Goal: Information Seeking & Learning: Find specific page/section

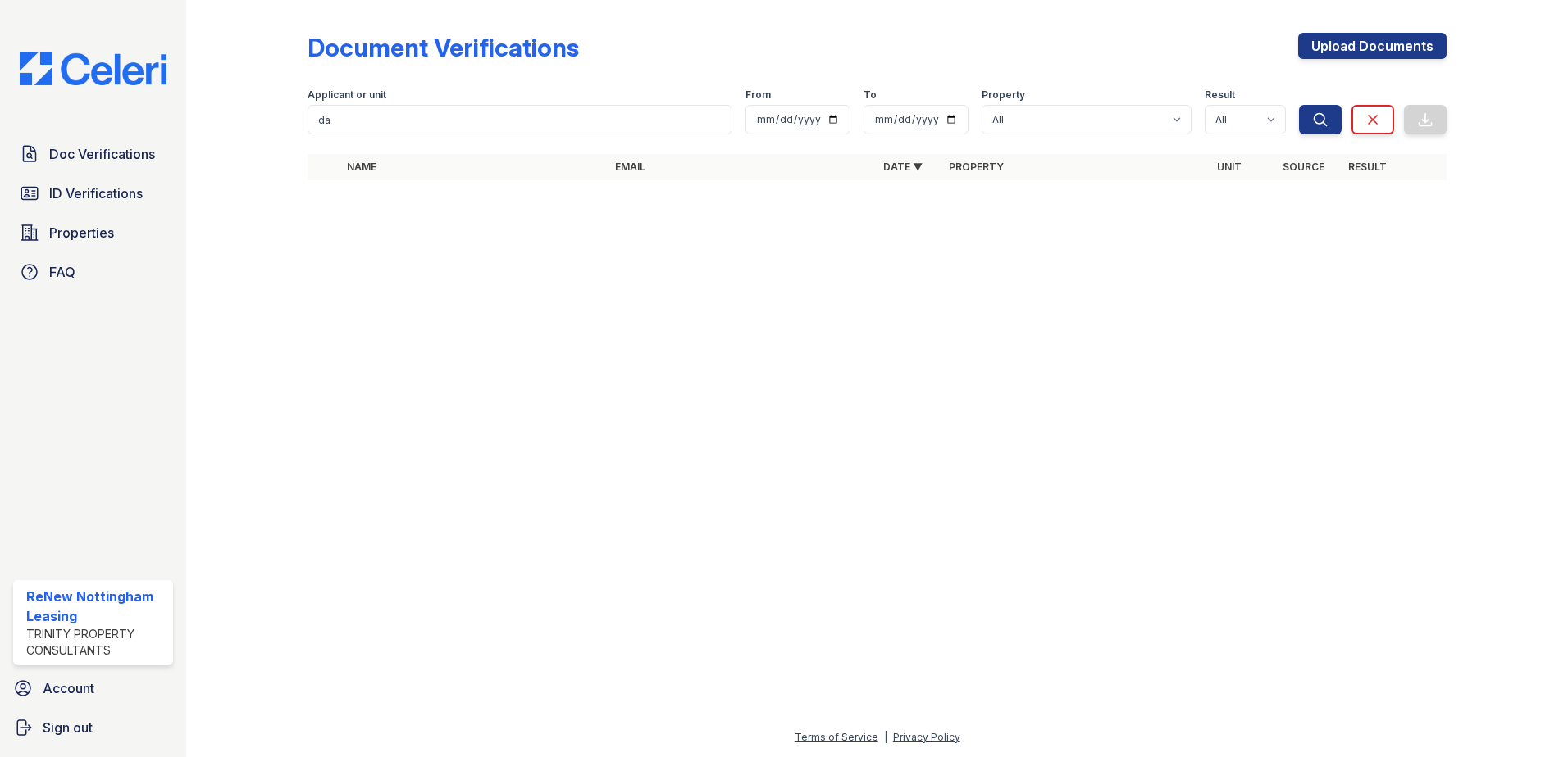
type input "[PERSON_NAME]"
click at [1331, 130] on button "Search" at bounding box center [1320, 119] width 43 height 29
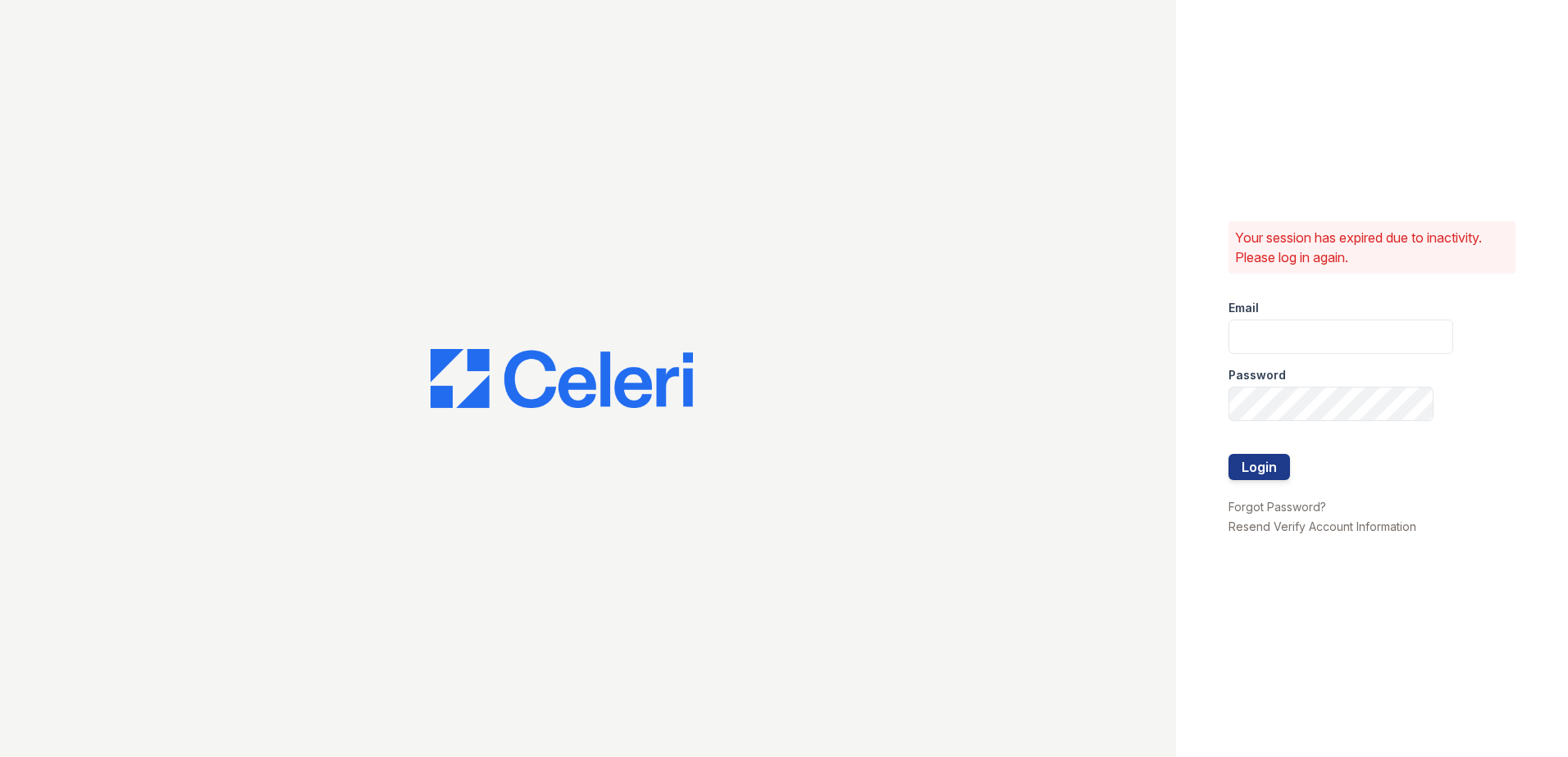
type input "[EMAIL_ADDRESS][DOMAIN_NAME]"
click at [1262, 469] on button "Login" at bounding box center [1259, 466] width 61 height 27
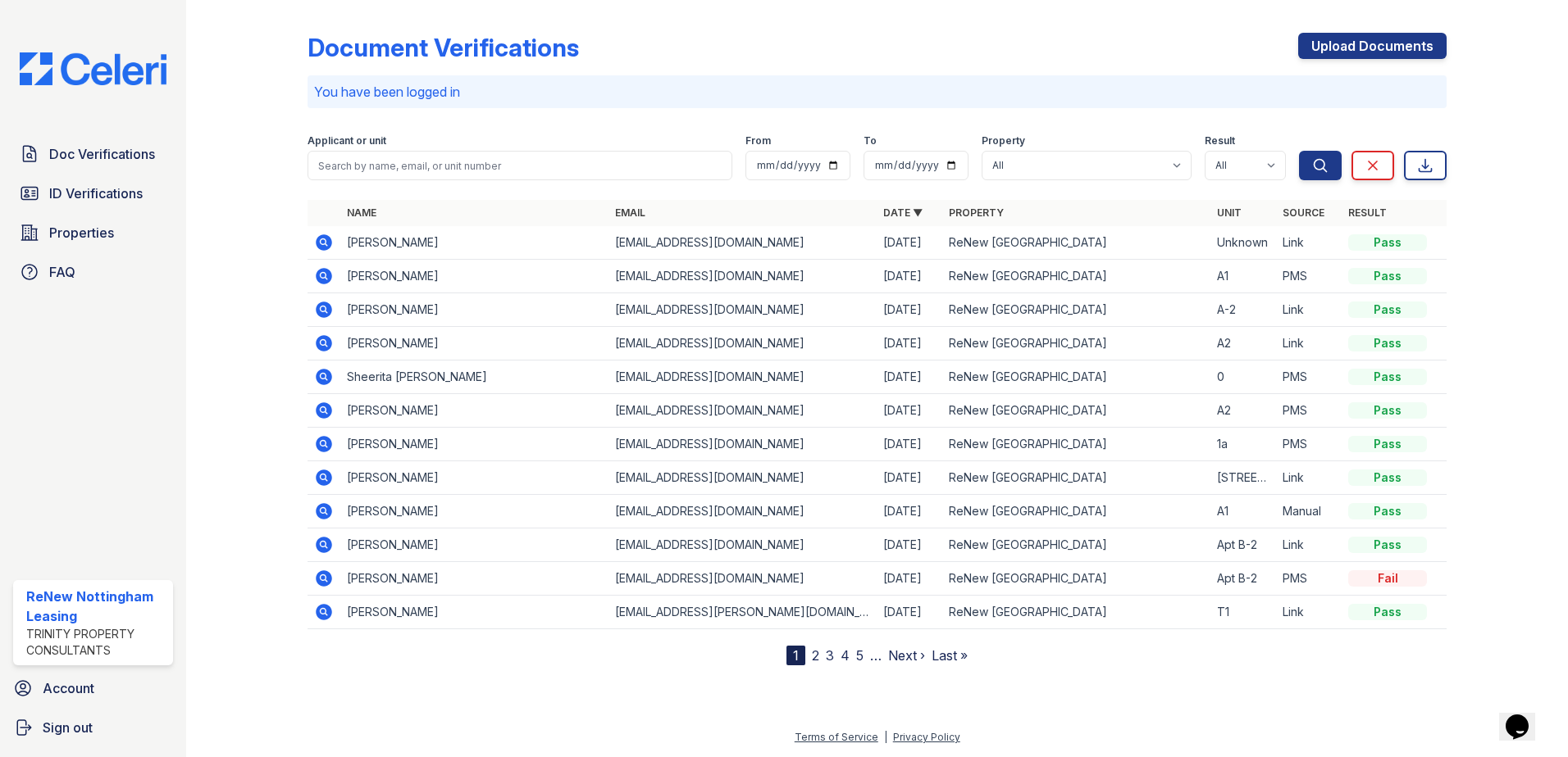
click at [320, 244] on icon at bounding box center [324, 243] width 17 height 16
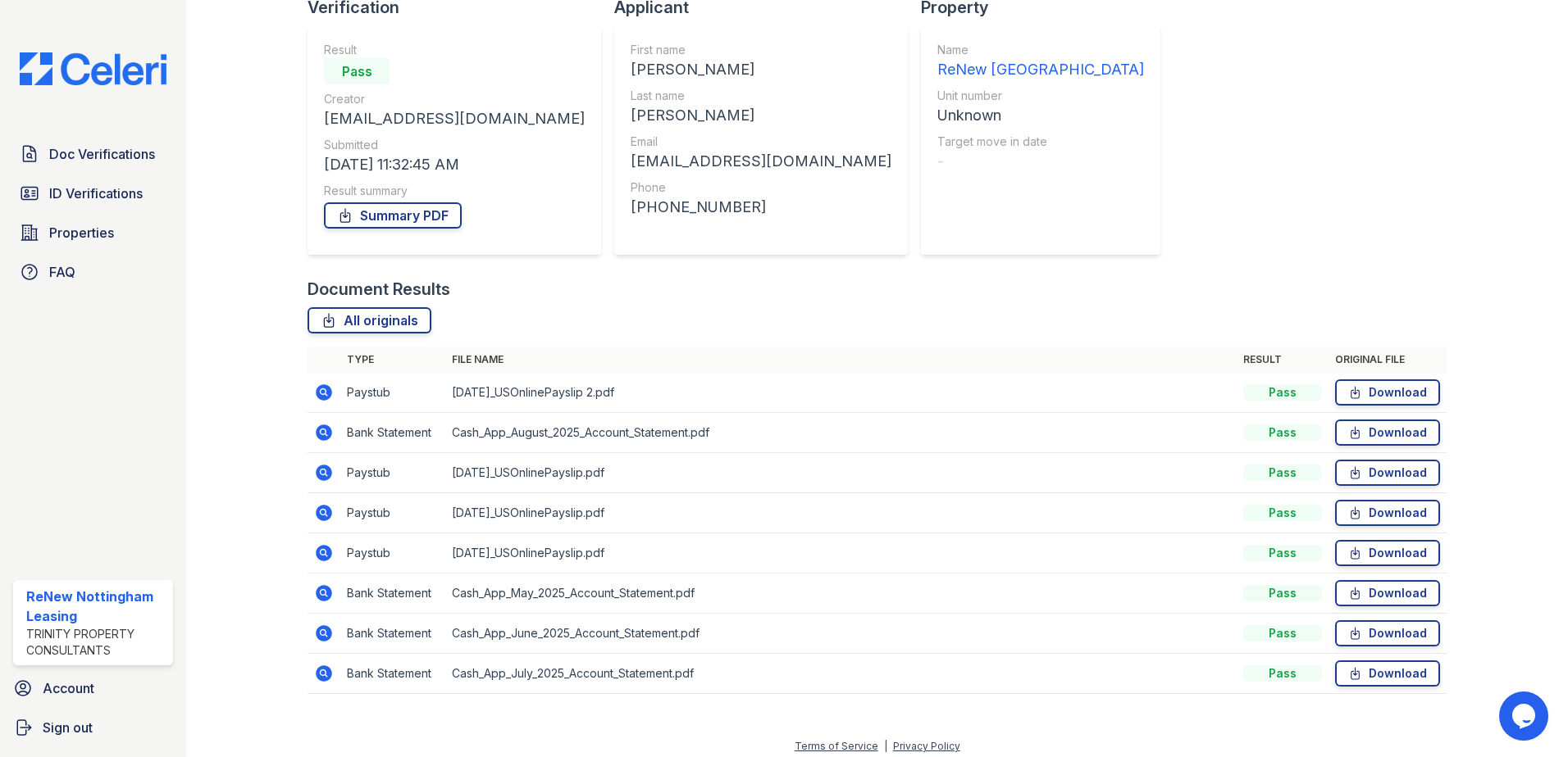
scroll to position [135, 0]
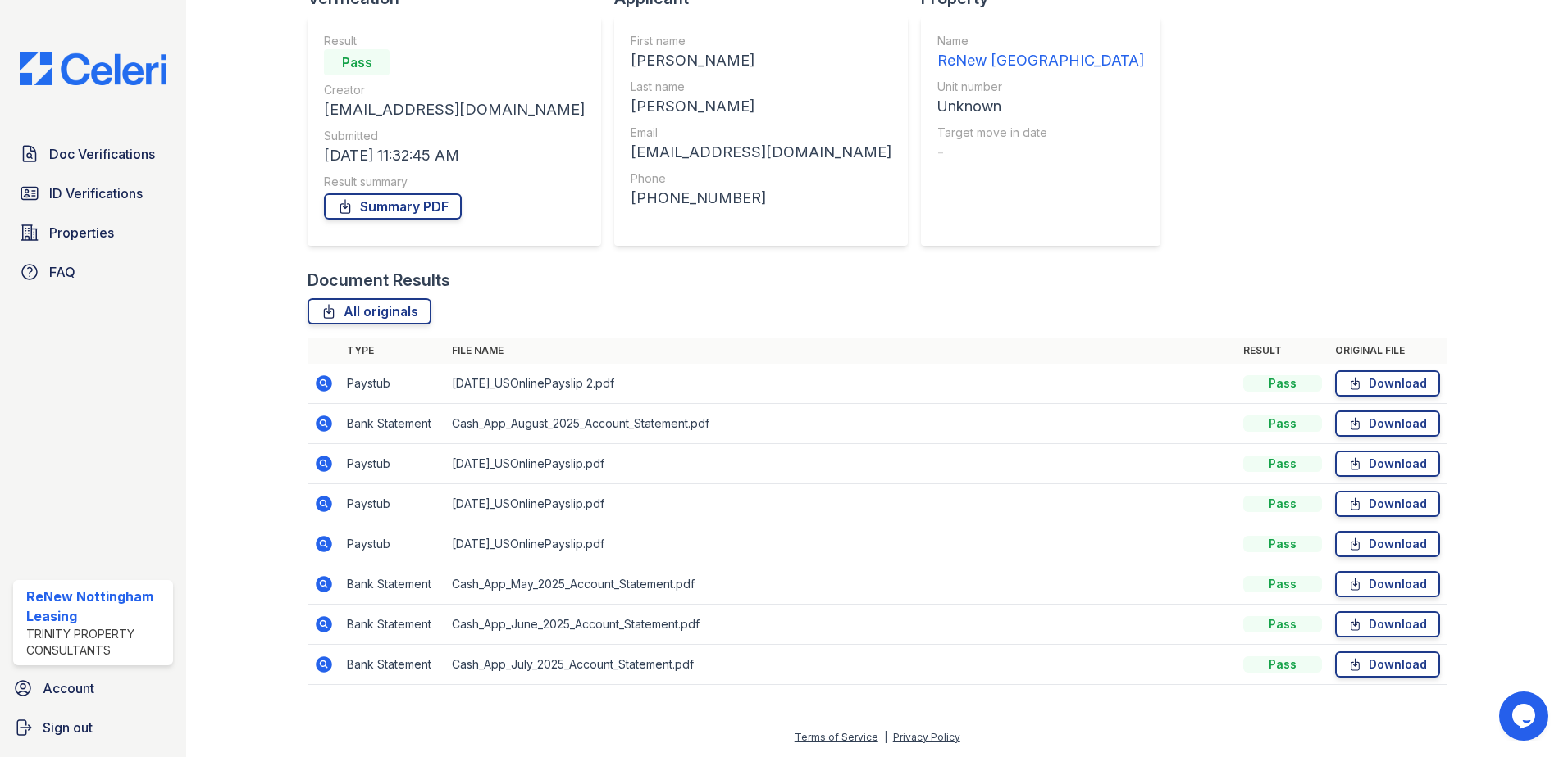
click at [317, 543] on icon at bounding box center [324, 544] width 17 height 16
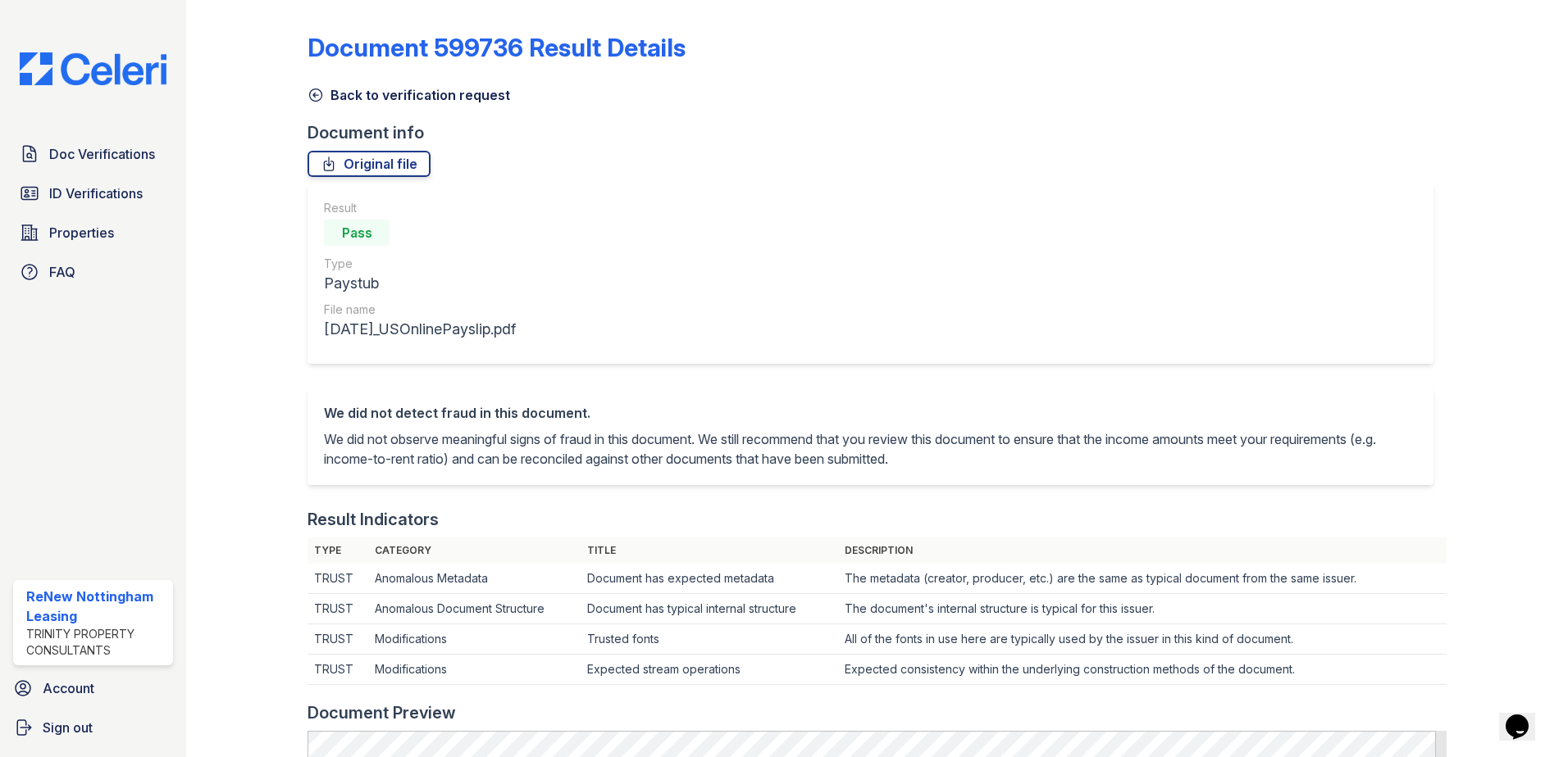
click at [314, 88] on icon at bounding box center [315, 95] width 17 height 16
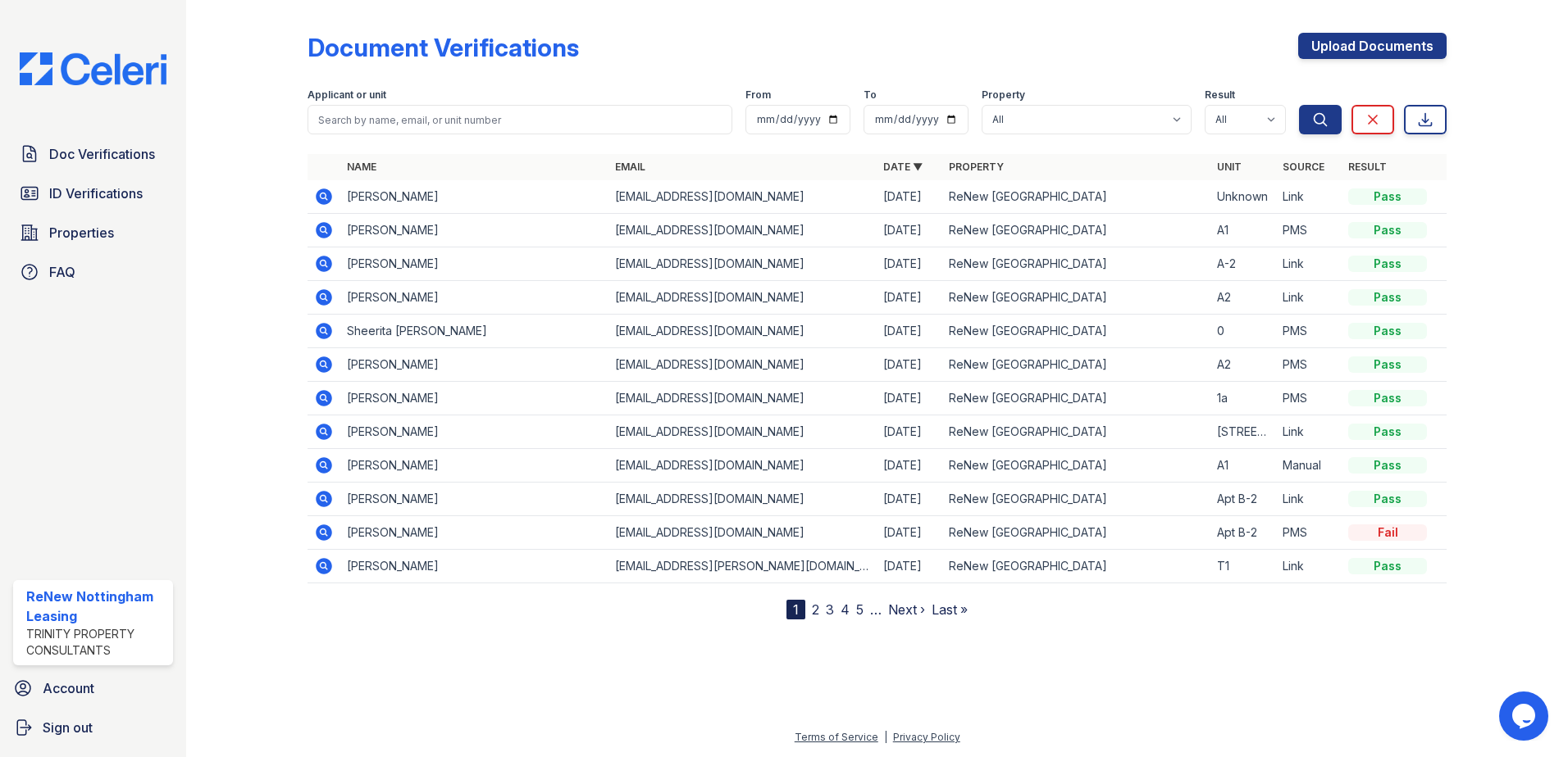
click at [326, 195] on icon at bounding box center [324, 196] width 19 height 19
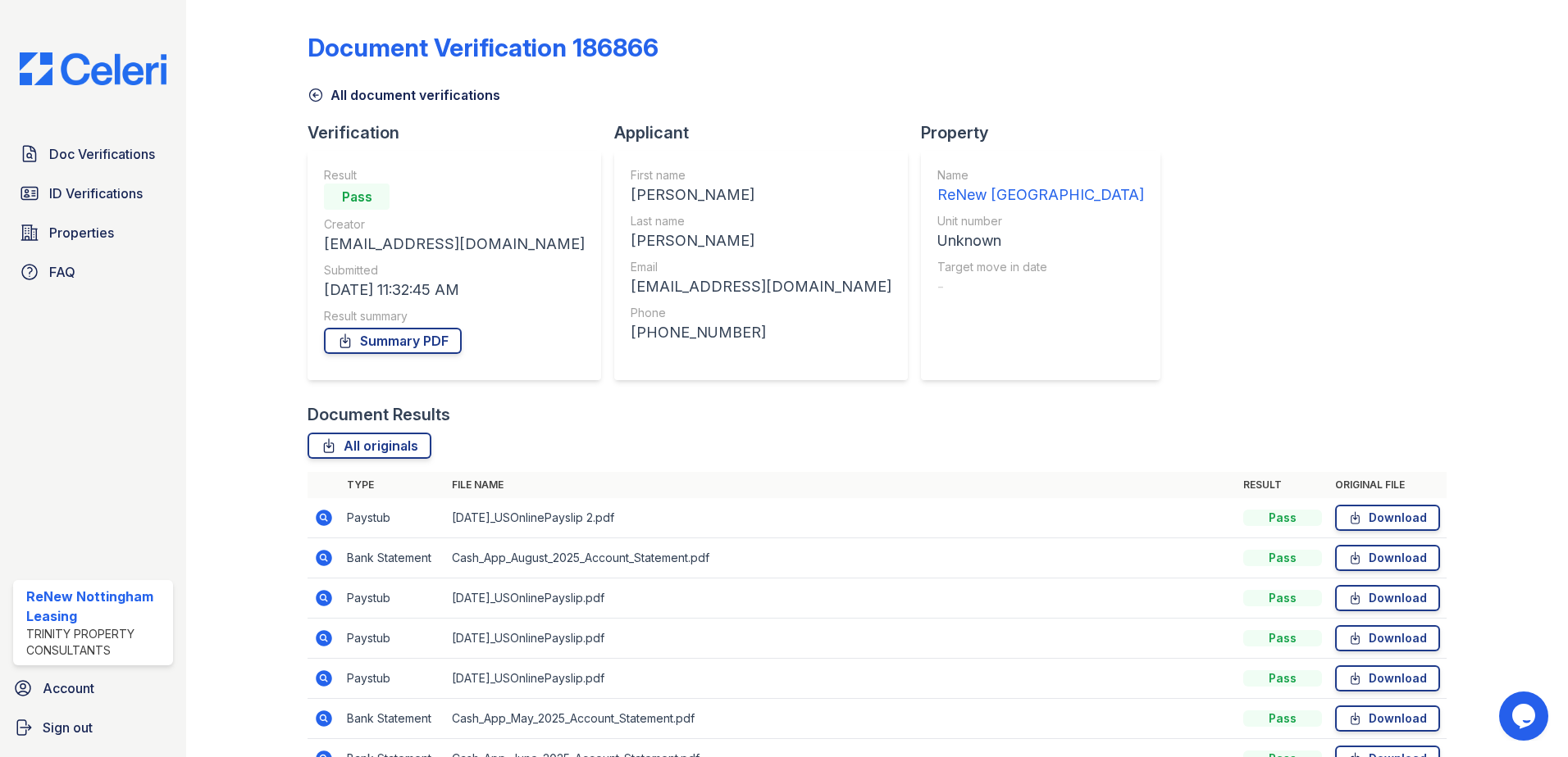
click at [331, 522] on icon at bounding box center [324, 517] width 19 height 19
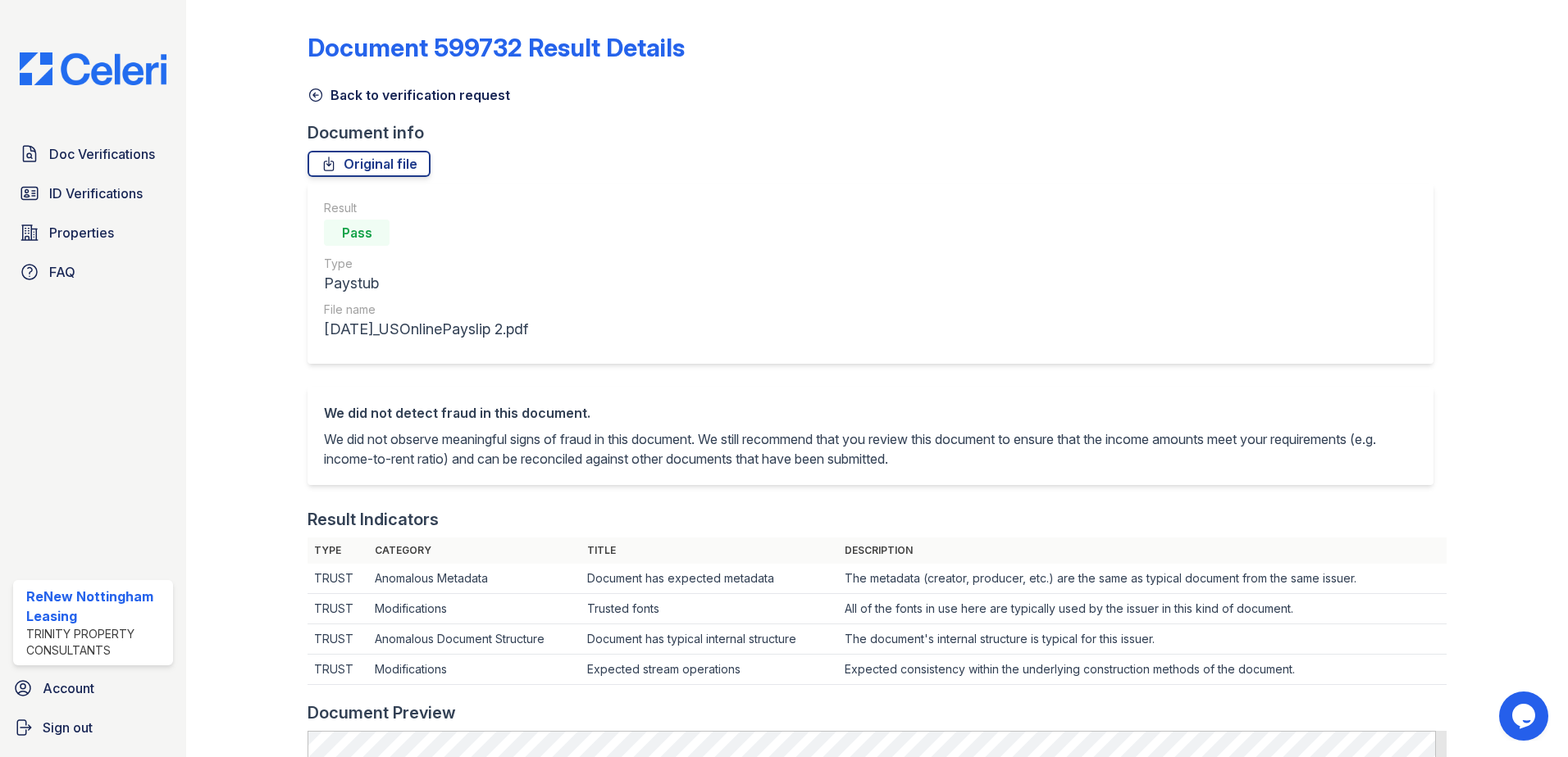
drag, startPoint x: 311, startPoint y: 93, endPoint x: 312, endPoint y: 102, distance: 9.1
click at [311, 93] on icon at bounding box center [315, 95] width 17 height 16
click at [314, 92] on icon at bounding box center [315, 95] width 17 height 16
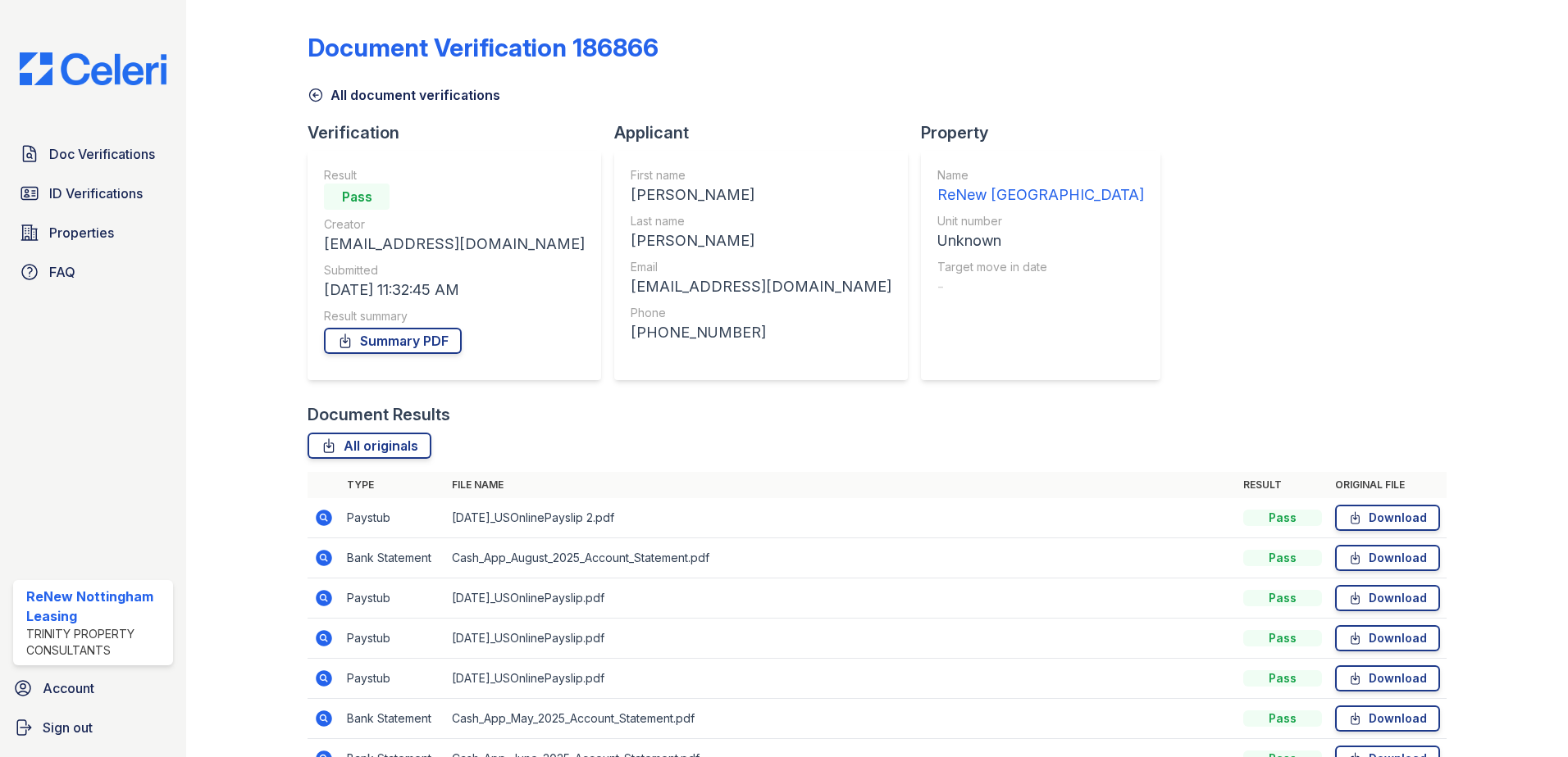
click at [329, 607] on icon at bounding box center [324, 598] width 19 height 19
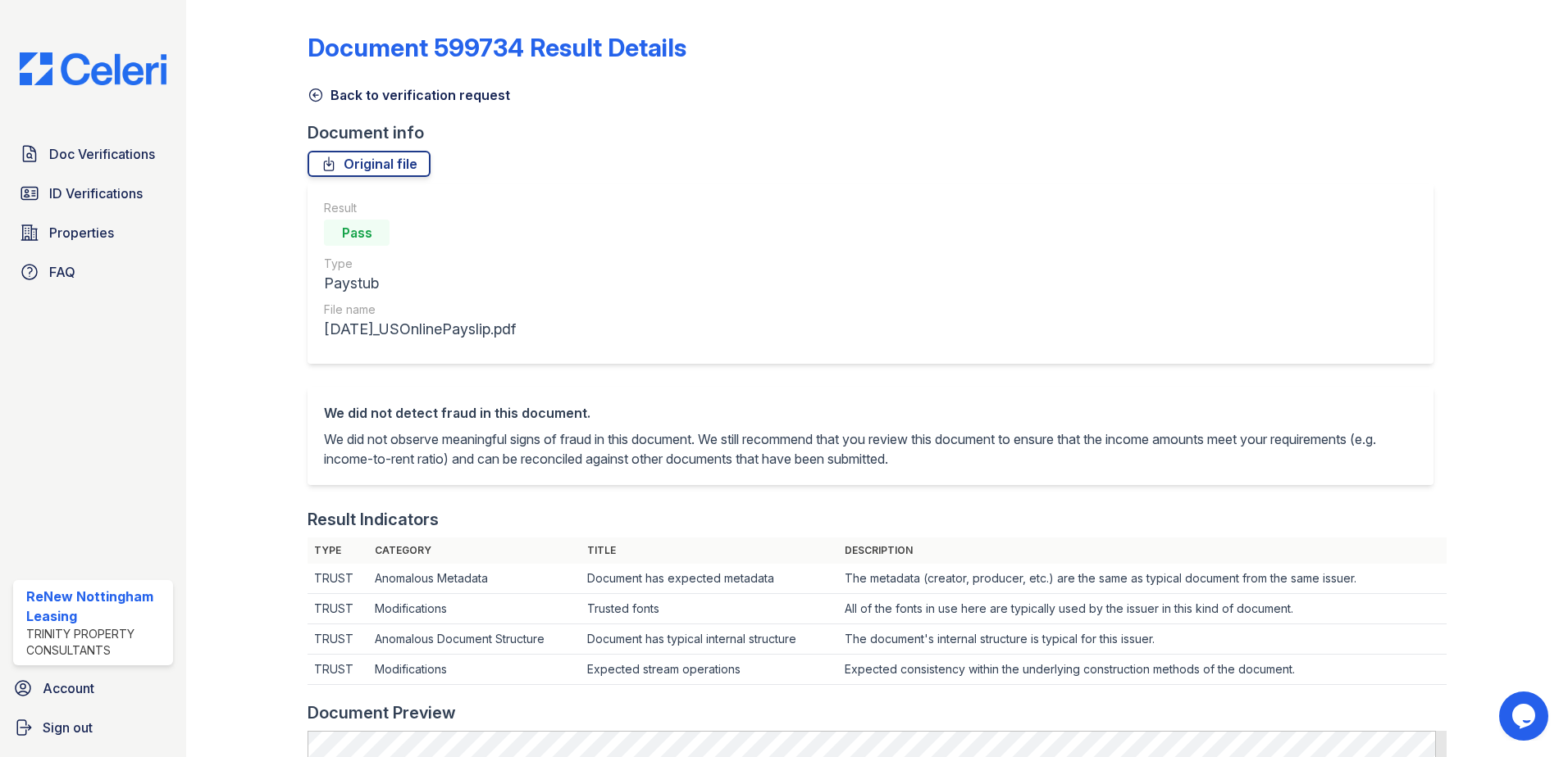
click at [312, 92] on icon at bounding box center [315, 95] width 17 height 16
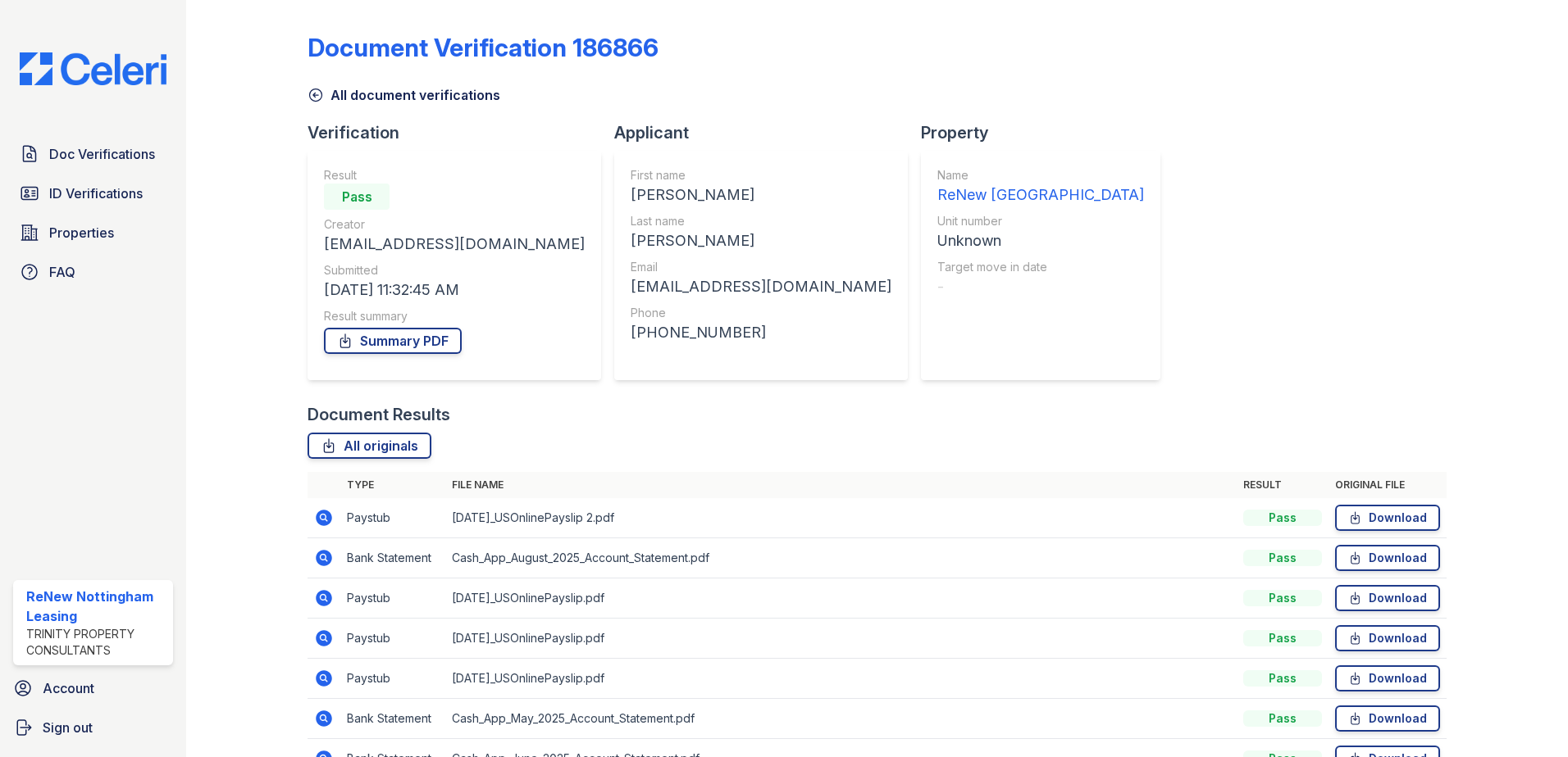
click at [328, 522] on icon at bounding box center [324, 518] width 17 height 16
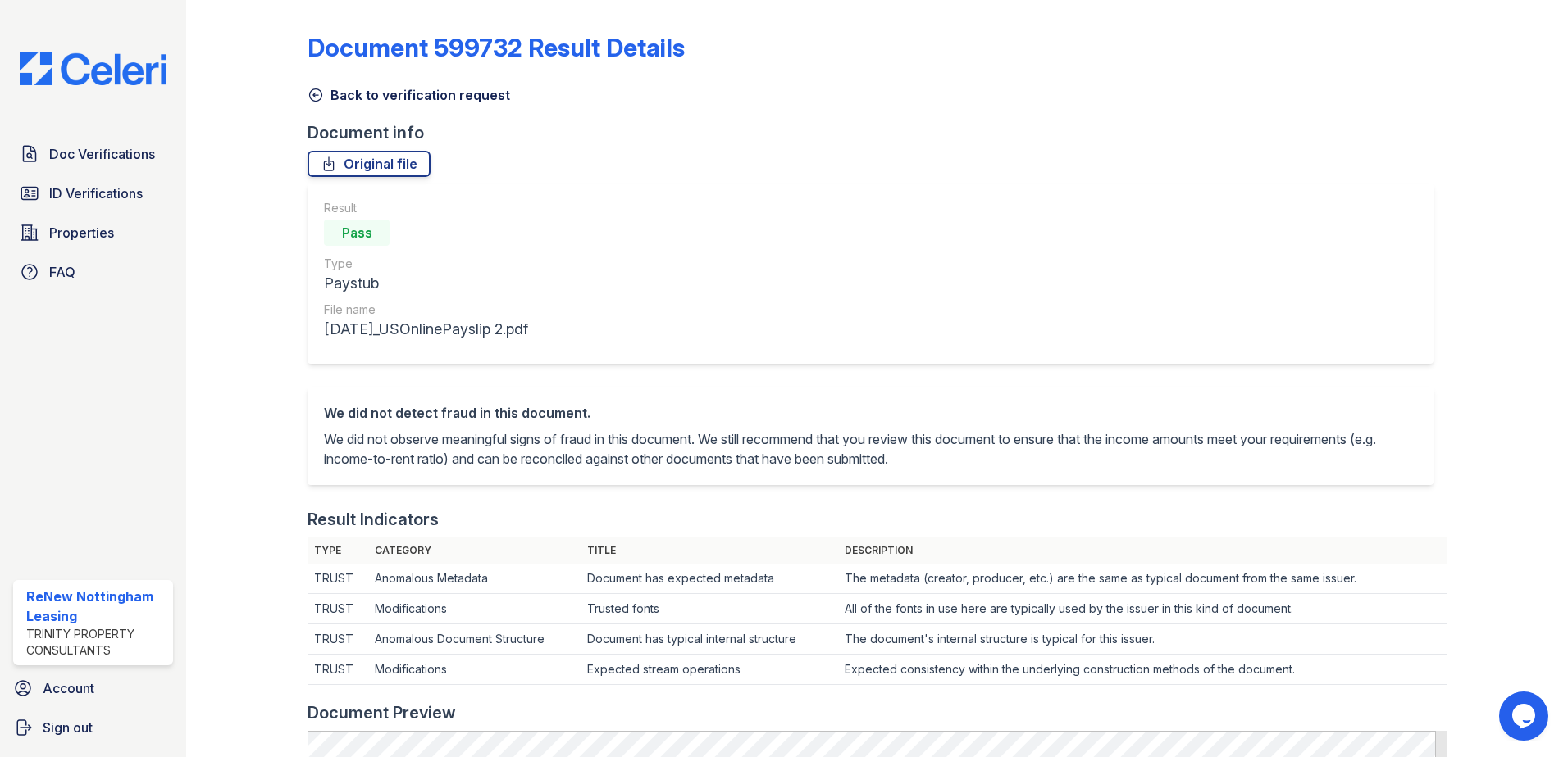
click at [318, 99] on icon at bounding box center [315, 95] width 17 height 16
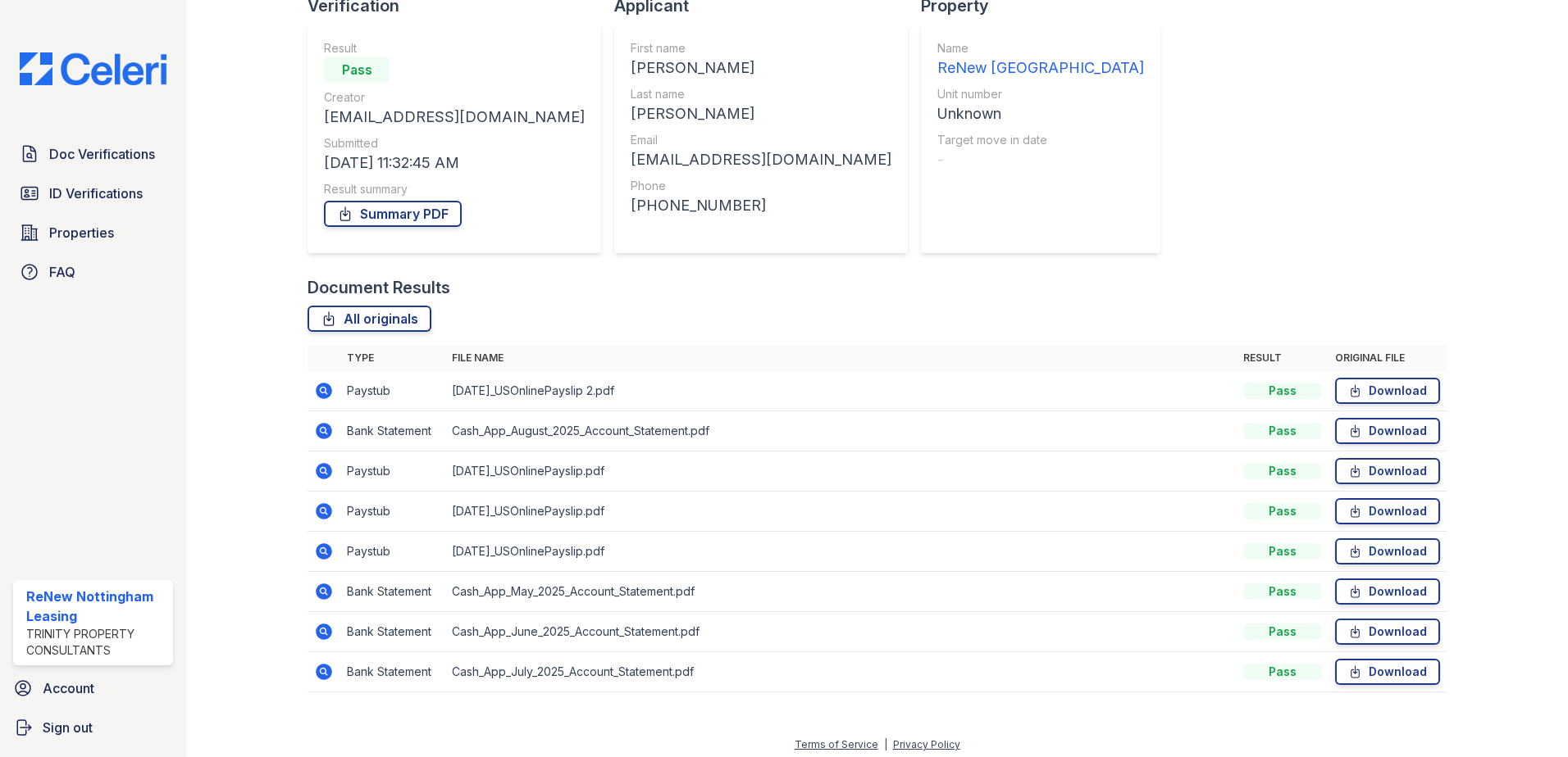
scroll to position [135, 0]
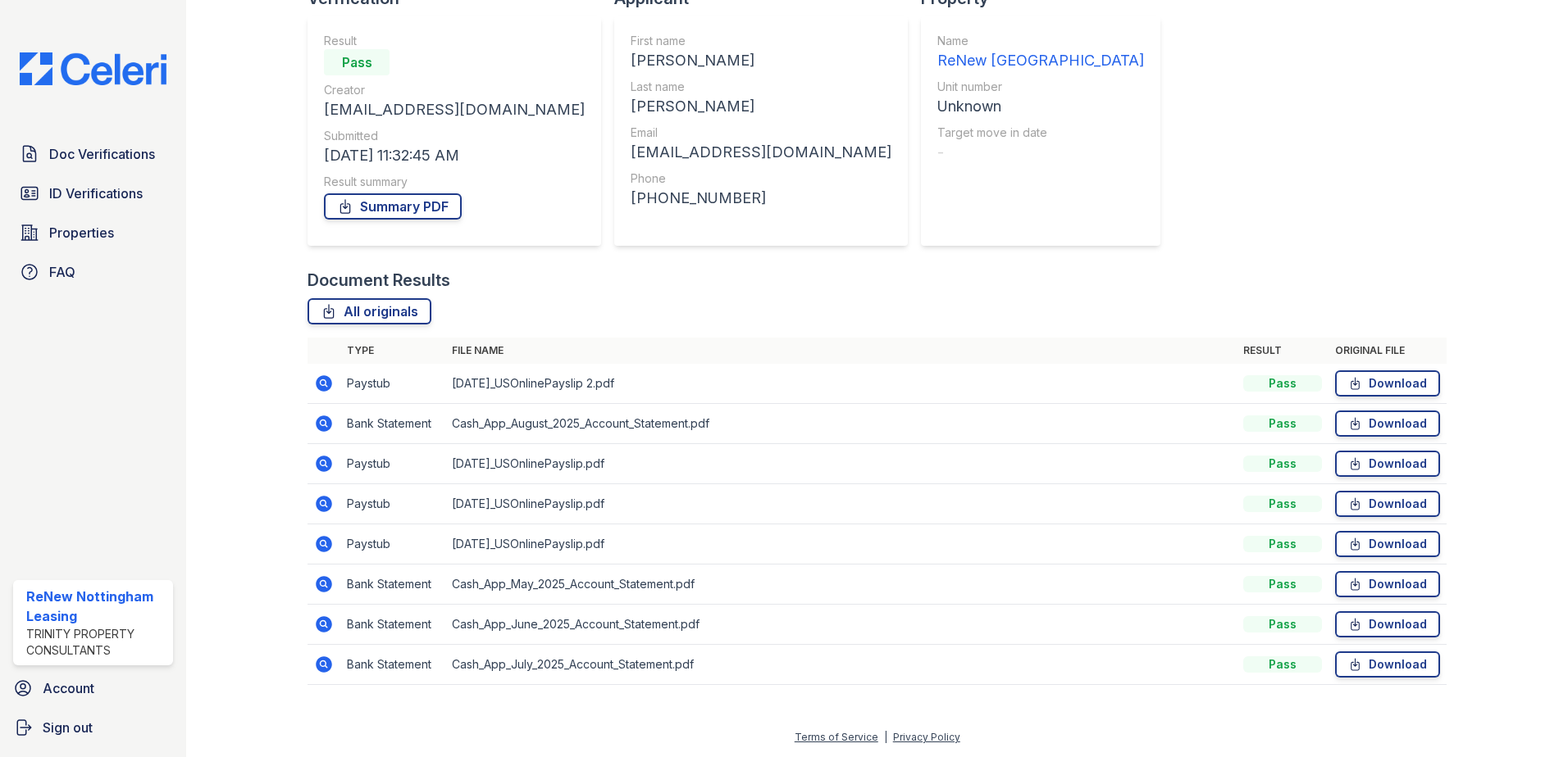
click at [324, 501] on icon at bounding box center [324, 503] width 19 height 19
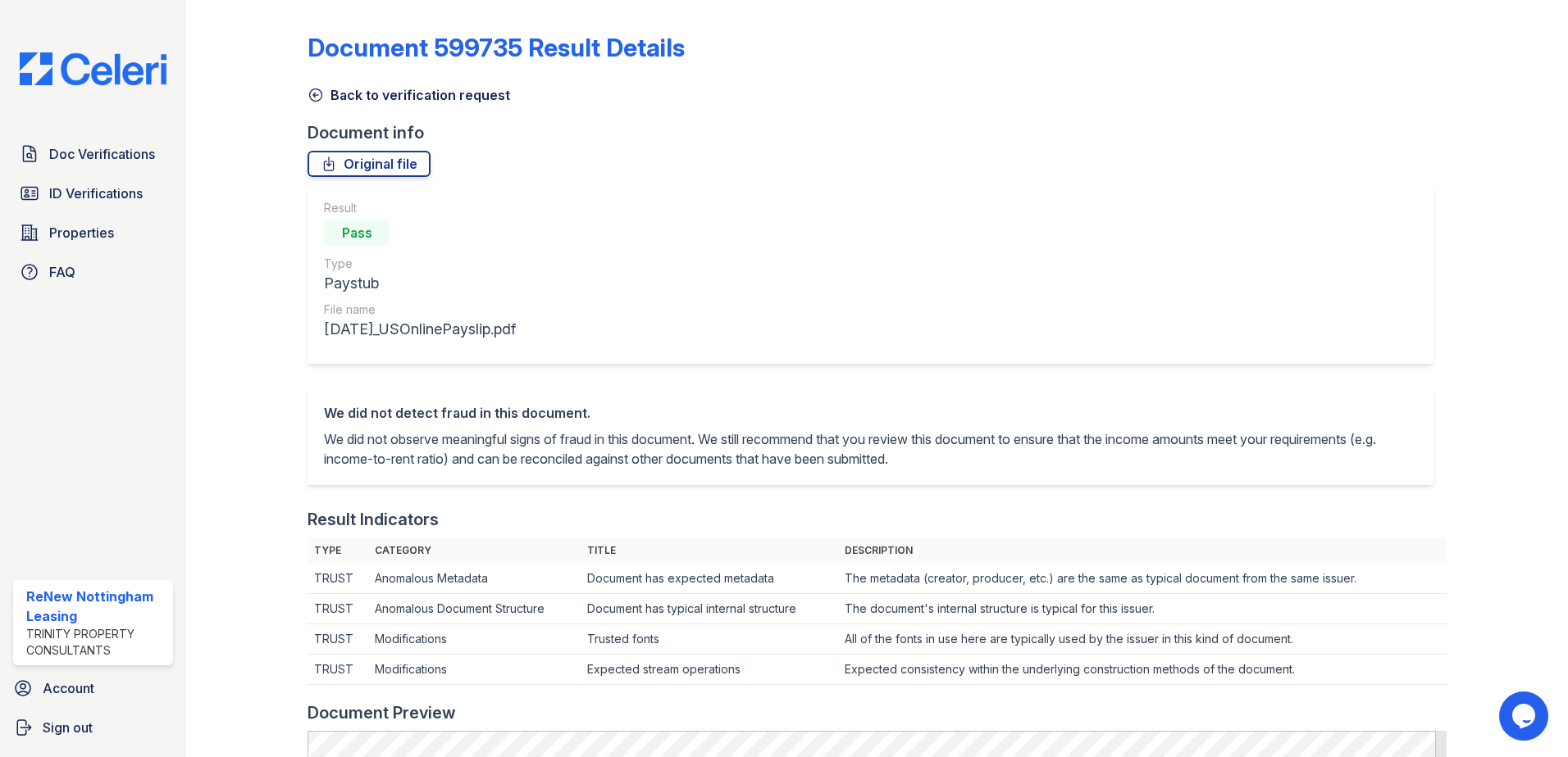
click at [316, 95] on icon at bounding box center [315, 94] width 12 height 12
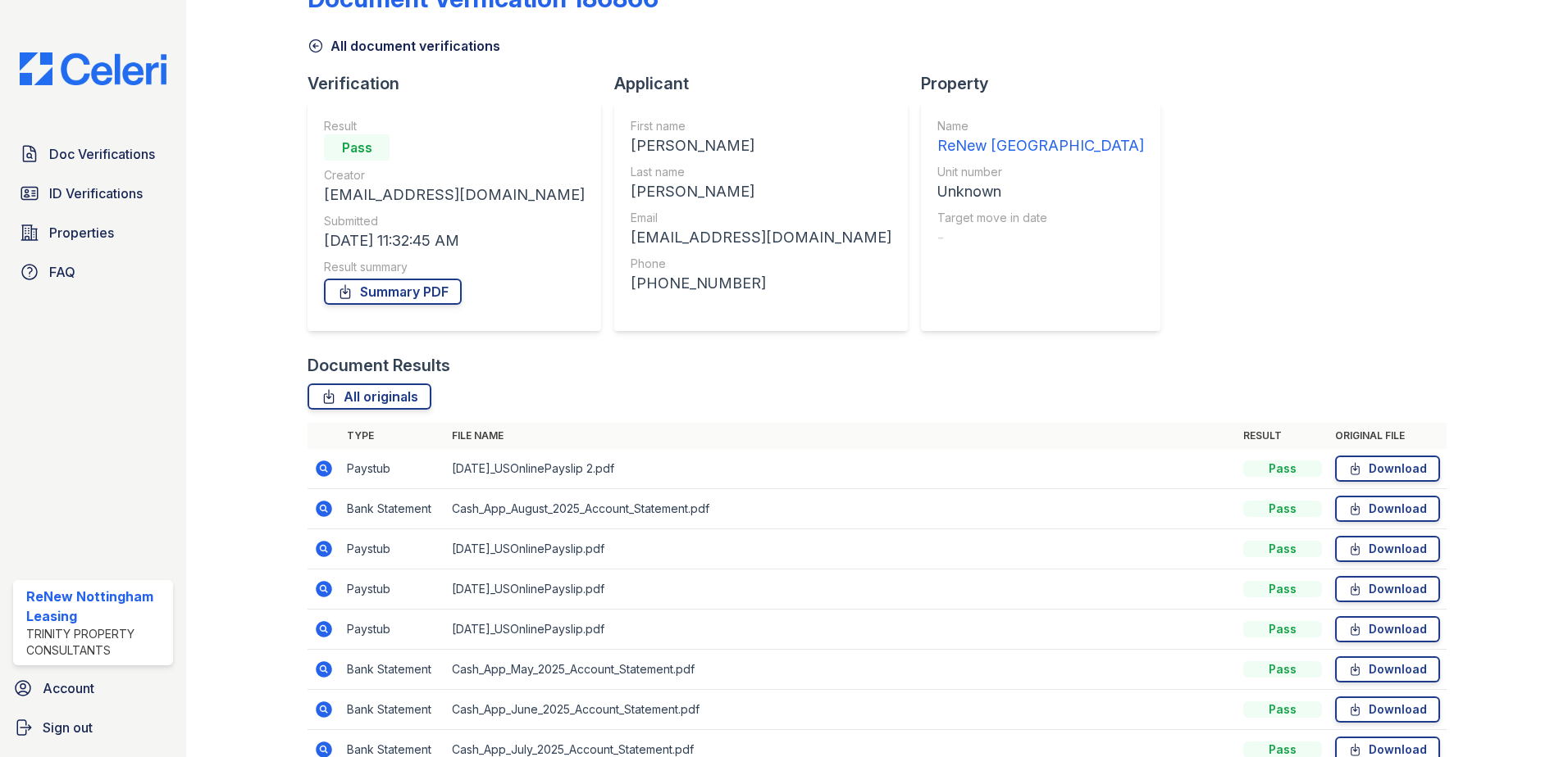
scroll to position [135, 0]
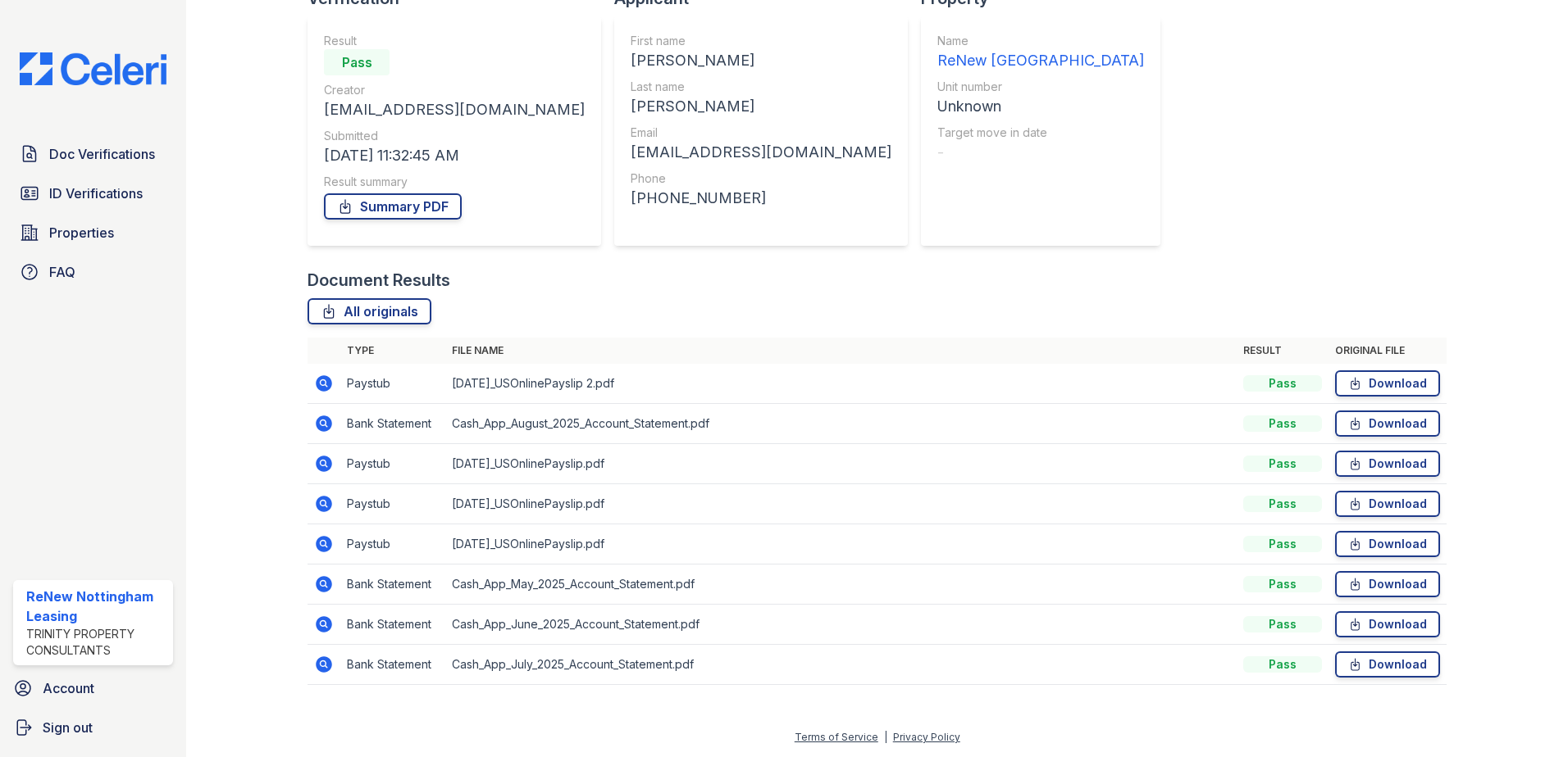
click at [330, 550] on icon at bounding box center [324, 543] width 19 height 19
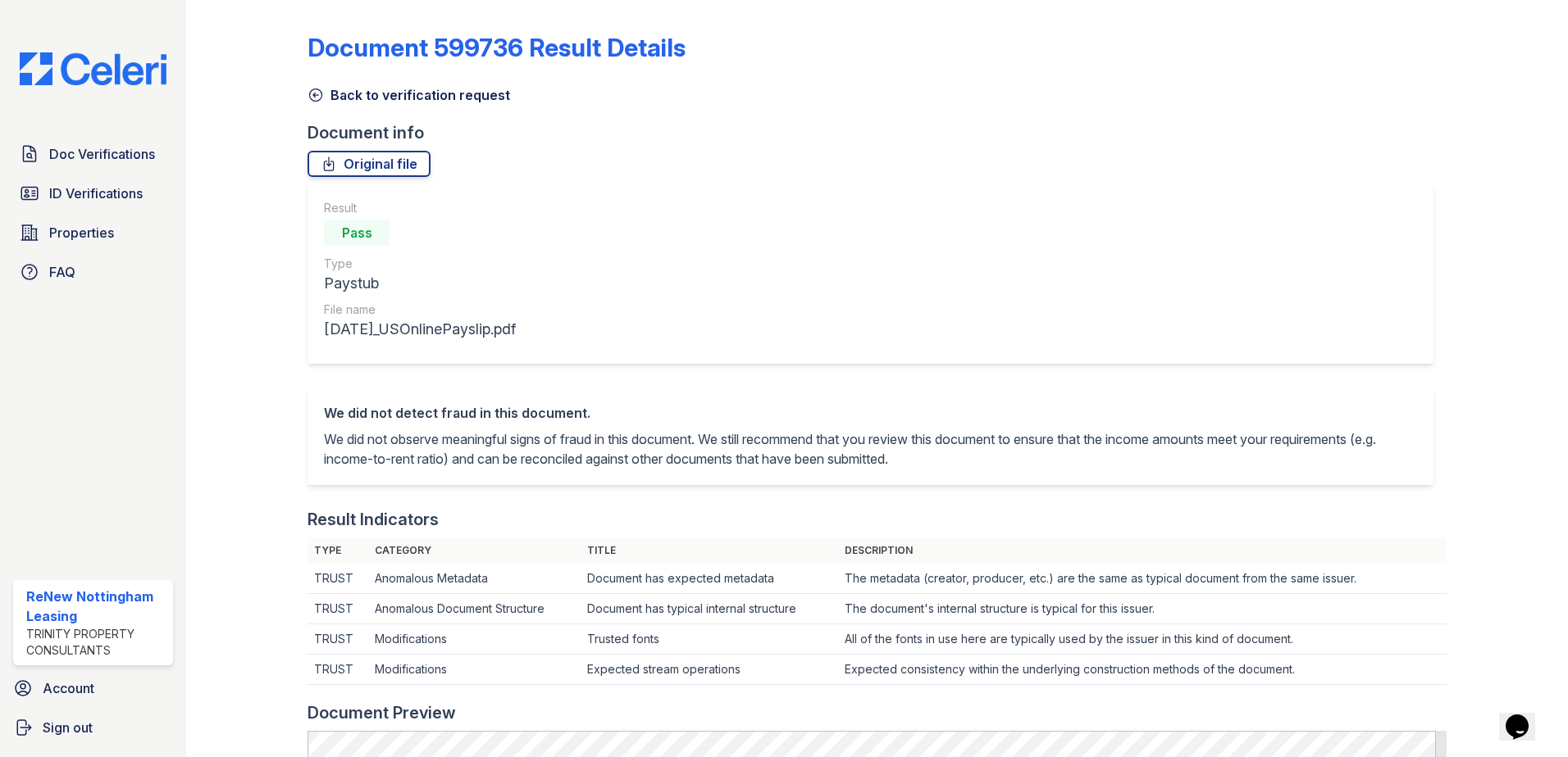
click at [310, 97] on icon at bounding box center [315, 94] width 12 height 12
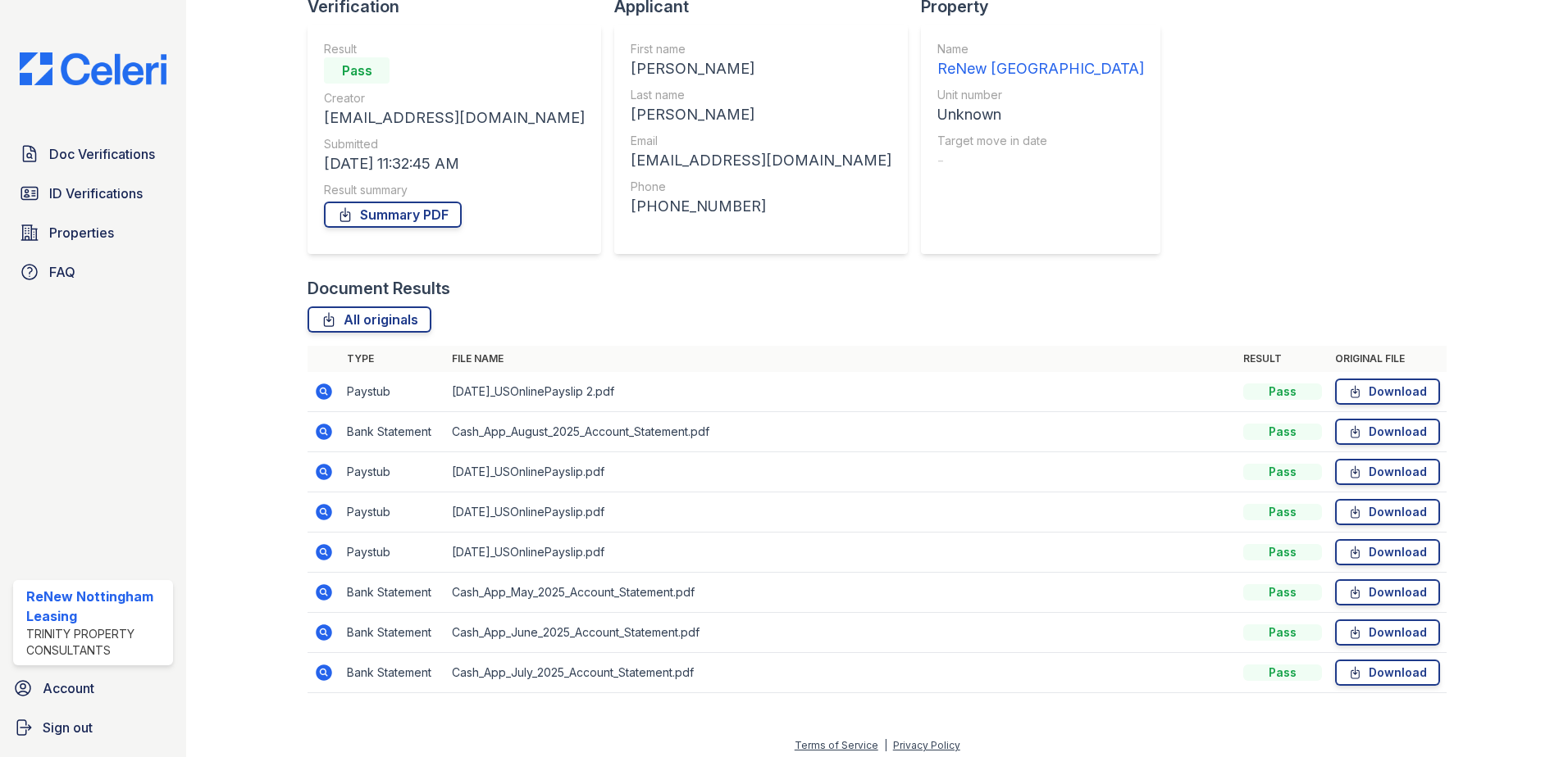
scroll to position [135, 0]
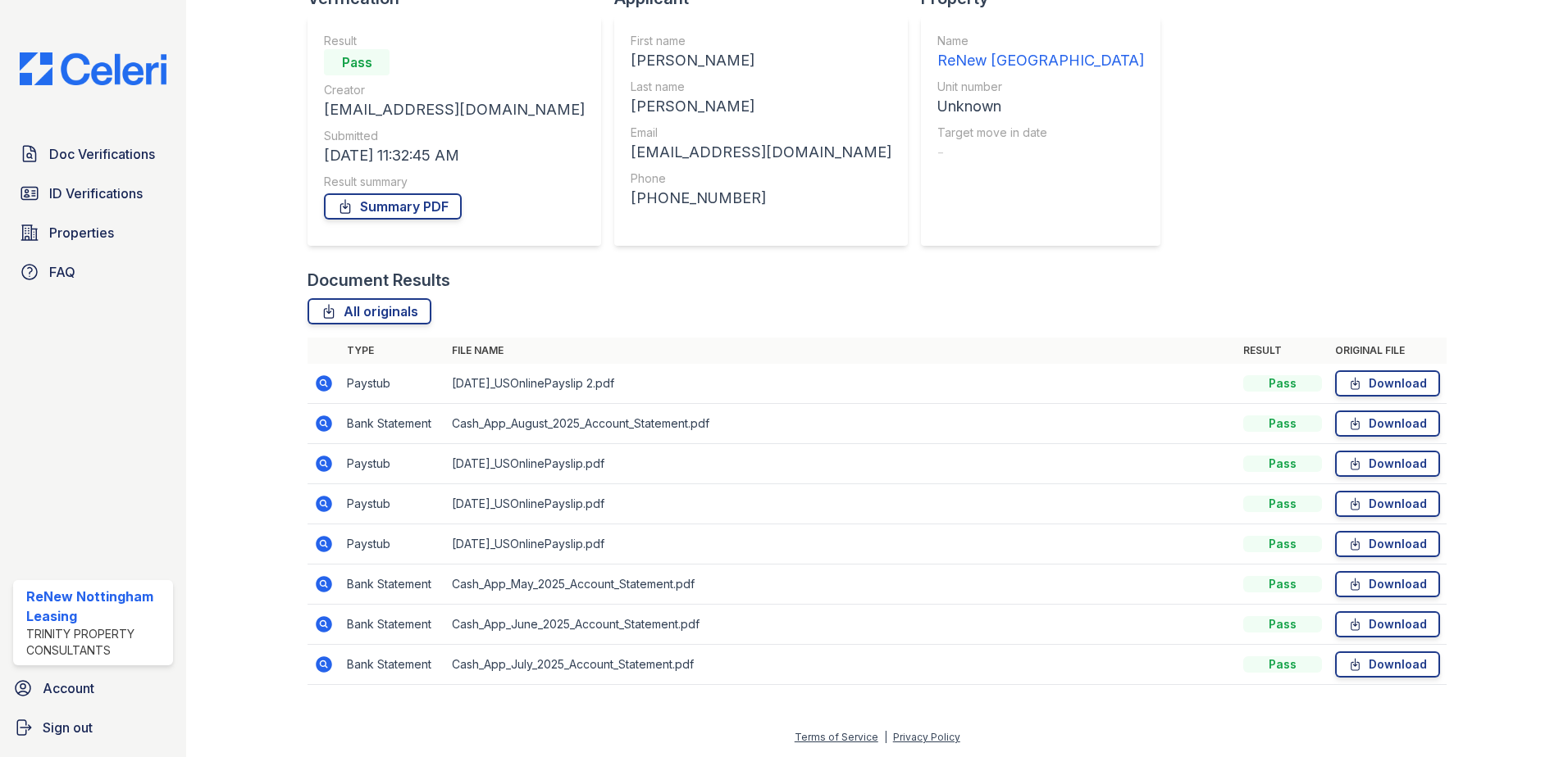
click at [327, 508] on icon at bounding box center [324, 504] width 17 height 16
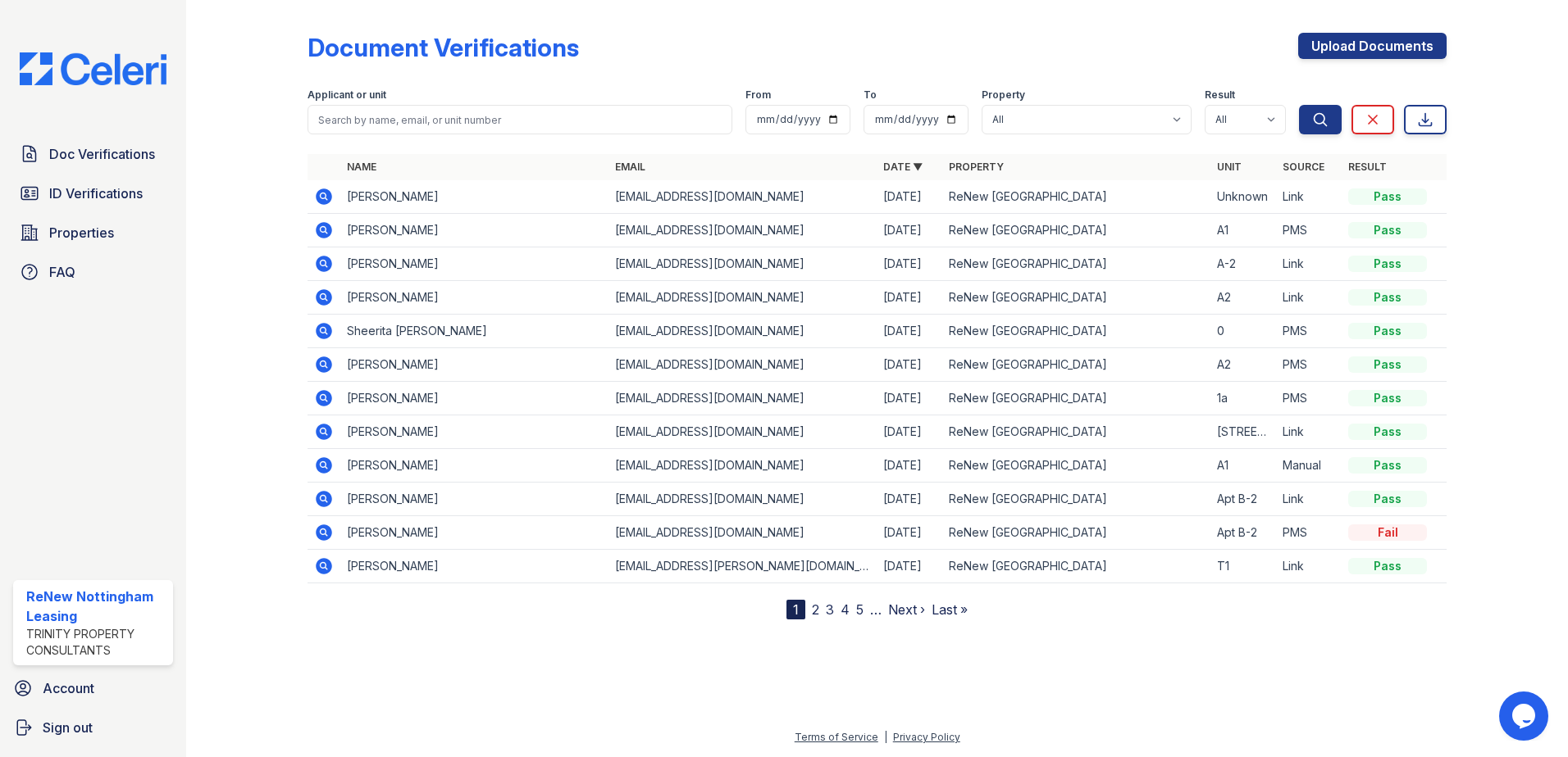
click at [323, 202] on icon at bounding box center [324, 197] width 17 height 16
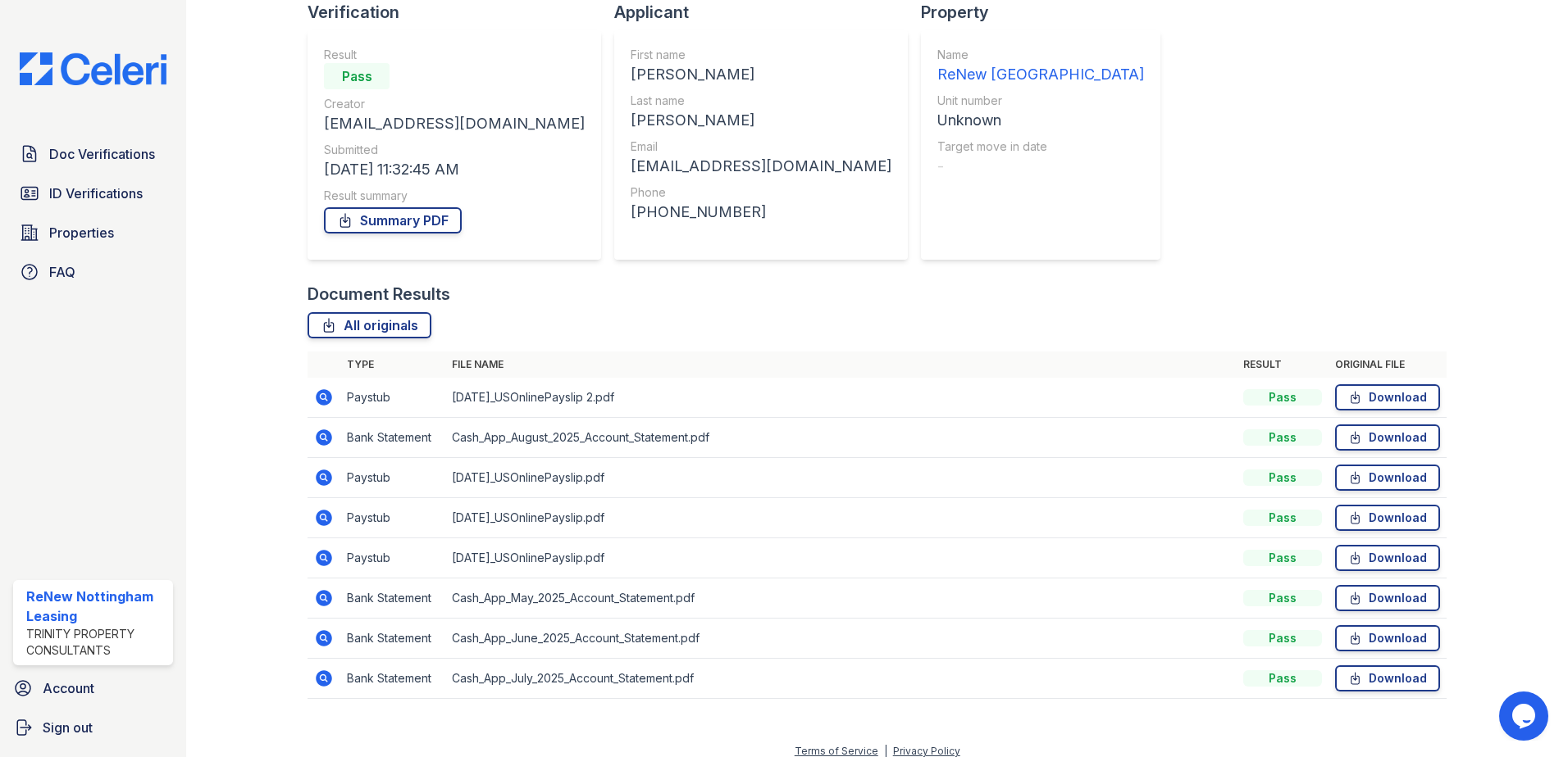
scroll to position [135, 0]
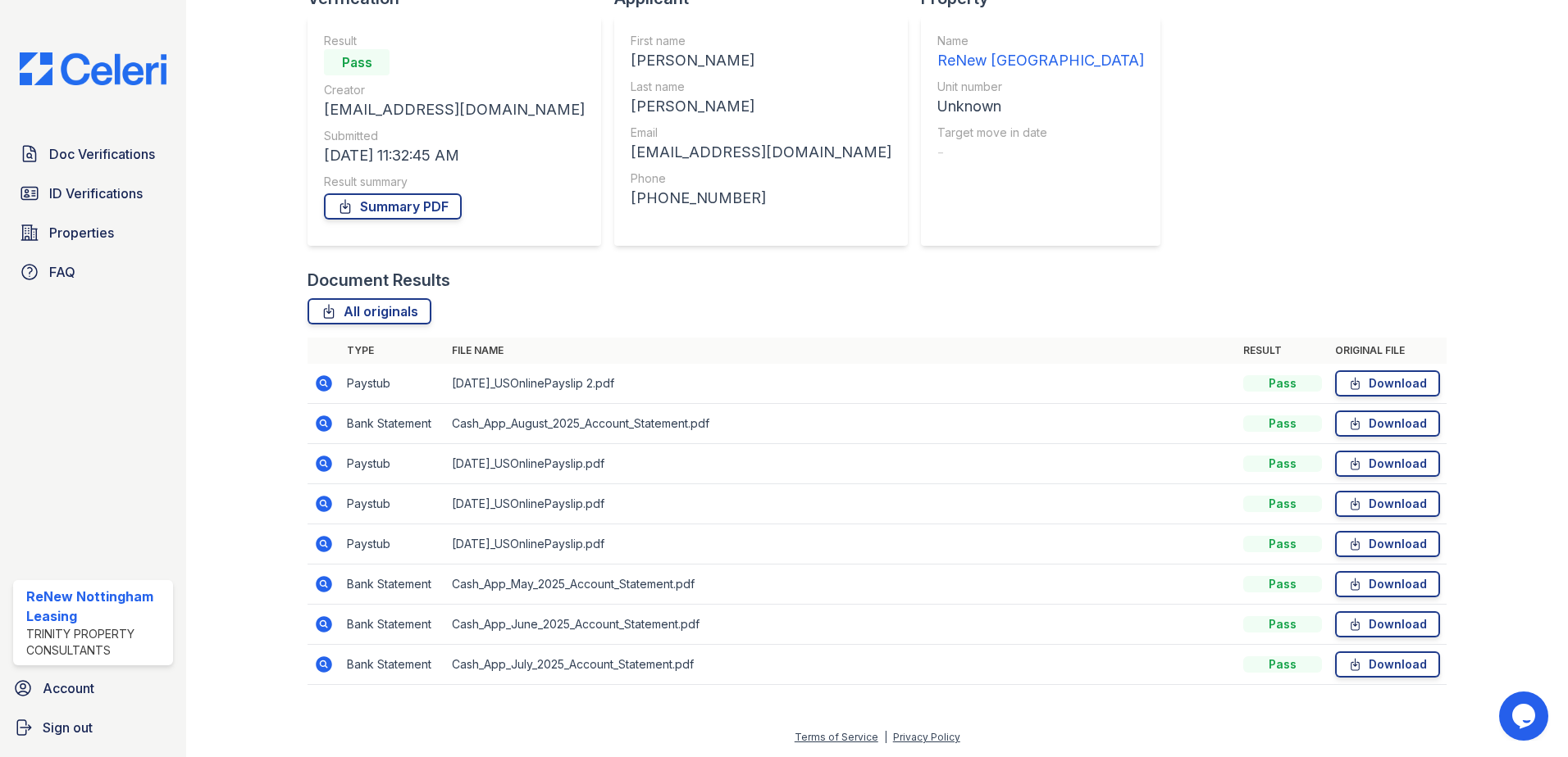
click at [317, 421] on icon at bounding box center [324, 423] width 17 height 16
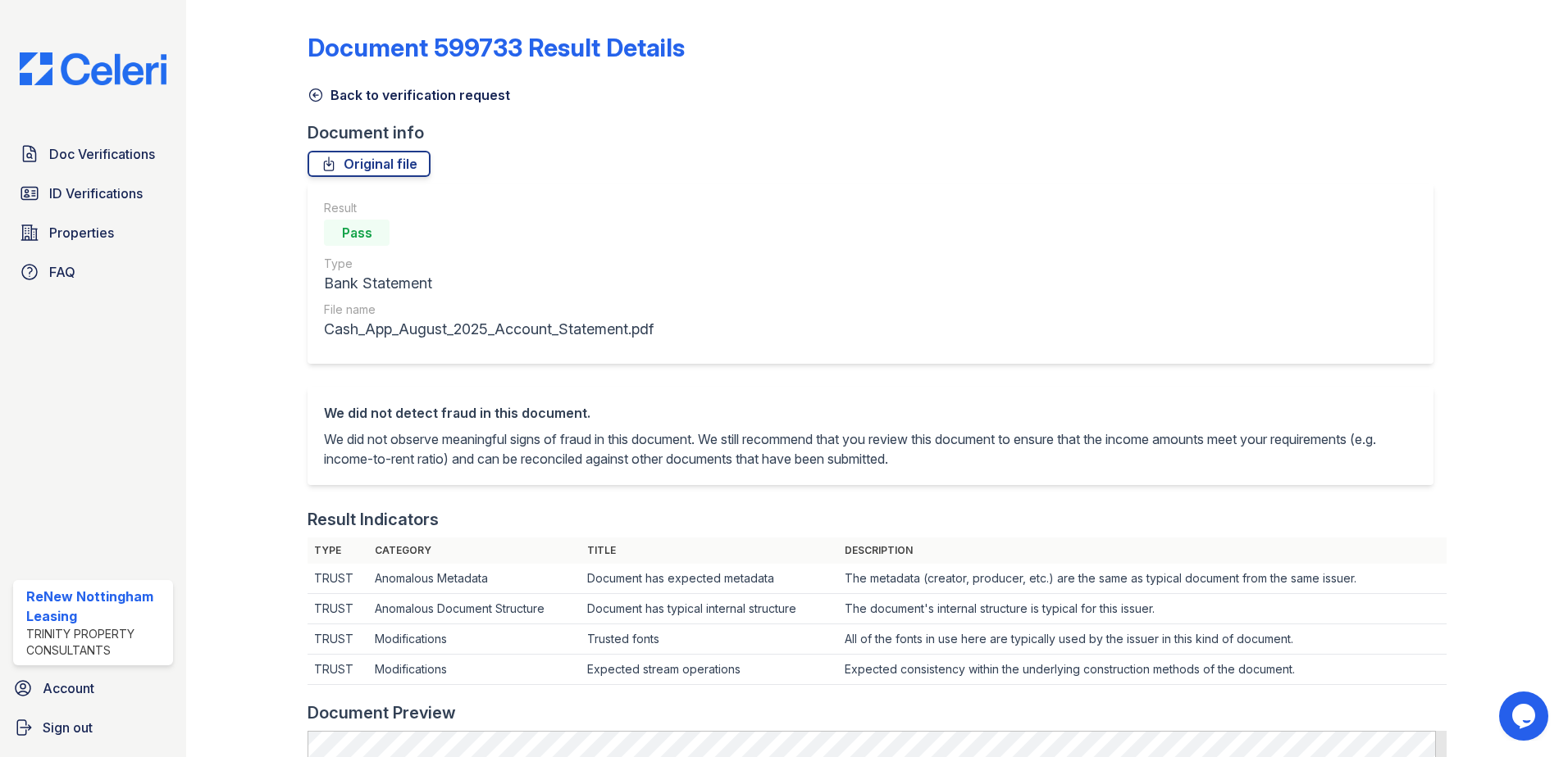
click at [312, 104] on link "Back to verification request" at bounding box center [408, 94] width 203 height 19
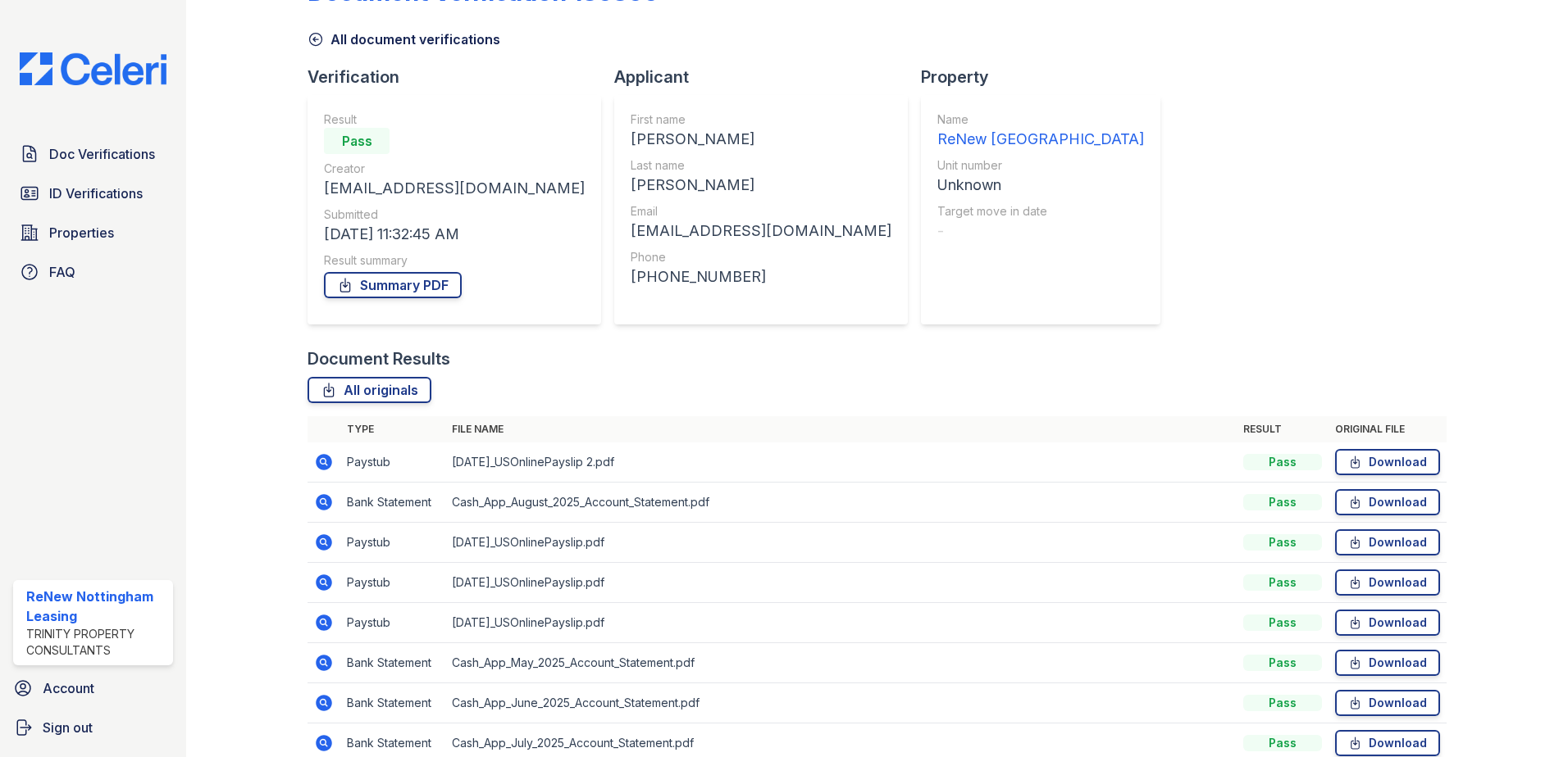
scroll to position [82, 0]
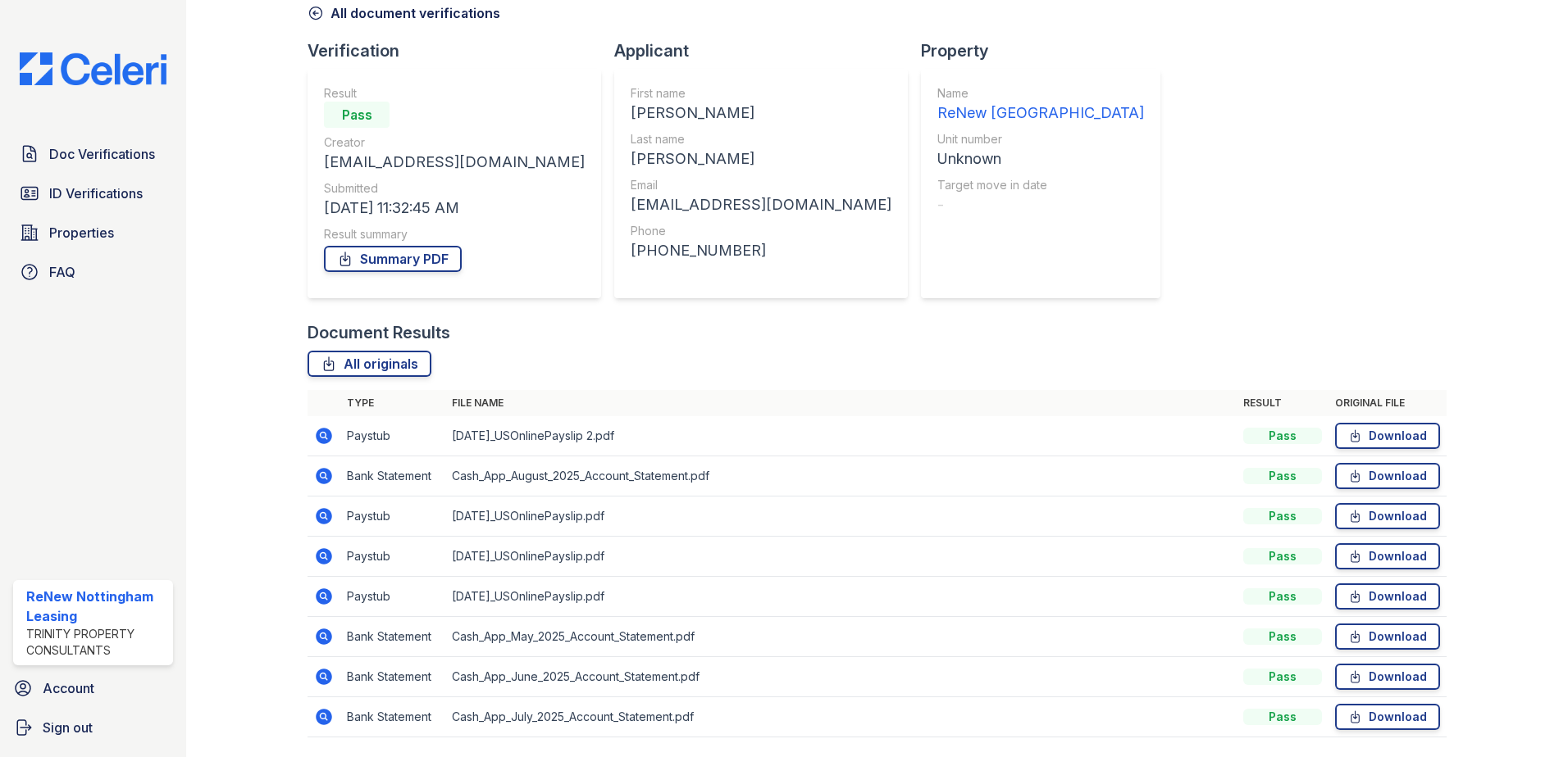
click at [315, 638] on icon at bounding box center [324, 636] width 19 height 19
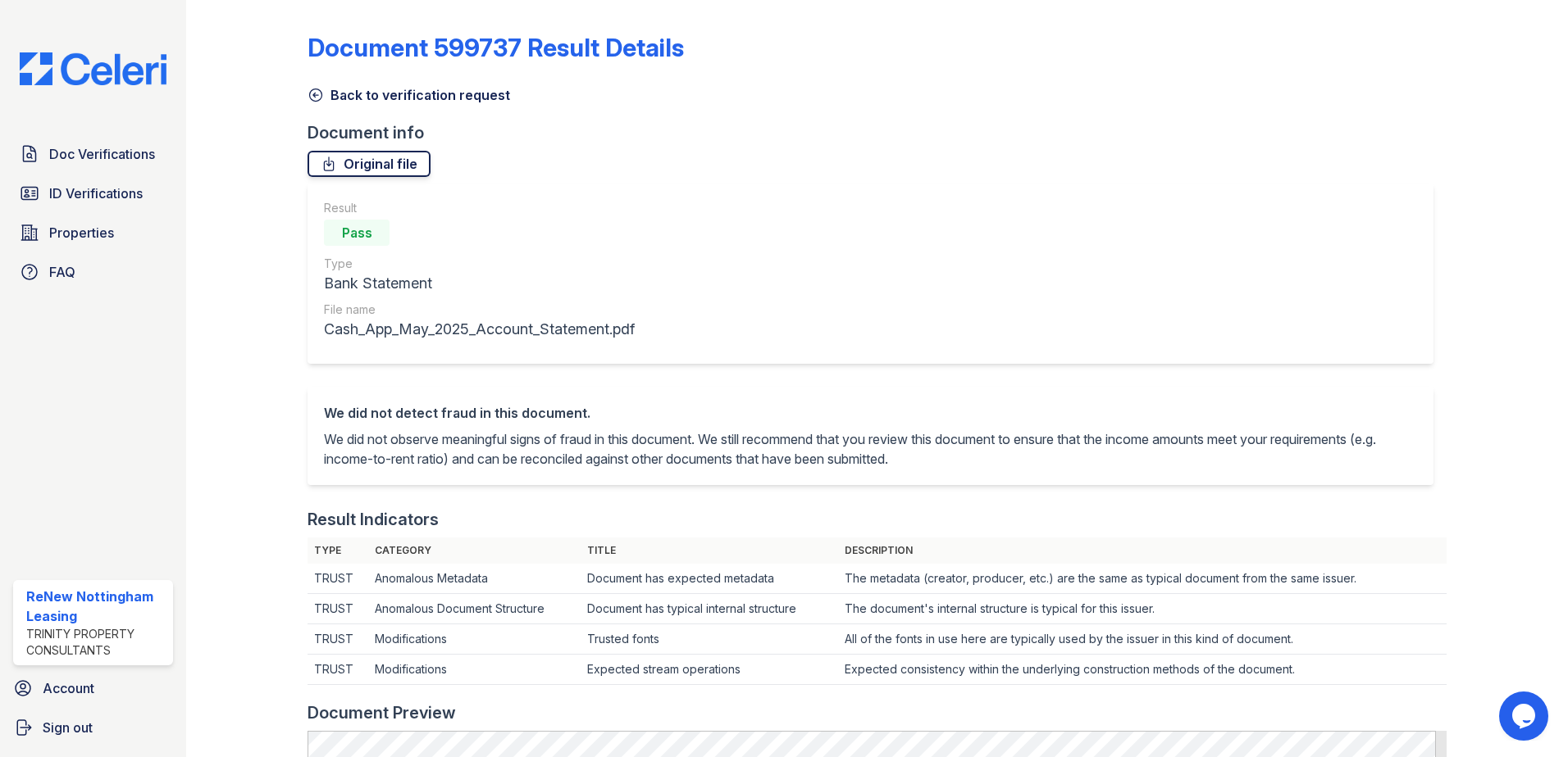
click at [355, 168] on link "Original file" at bounding box center [369, 164] width 123 height 27
click at [316, 91] on icon at bounding box center [315, 95] width 17 height 16
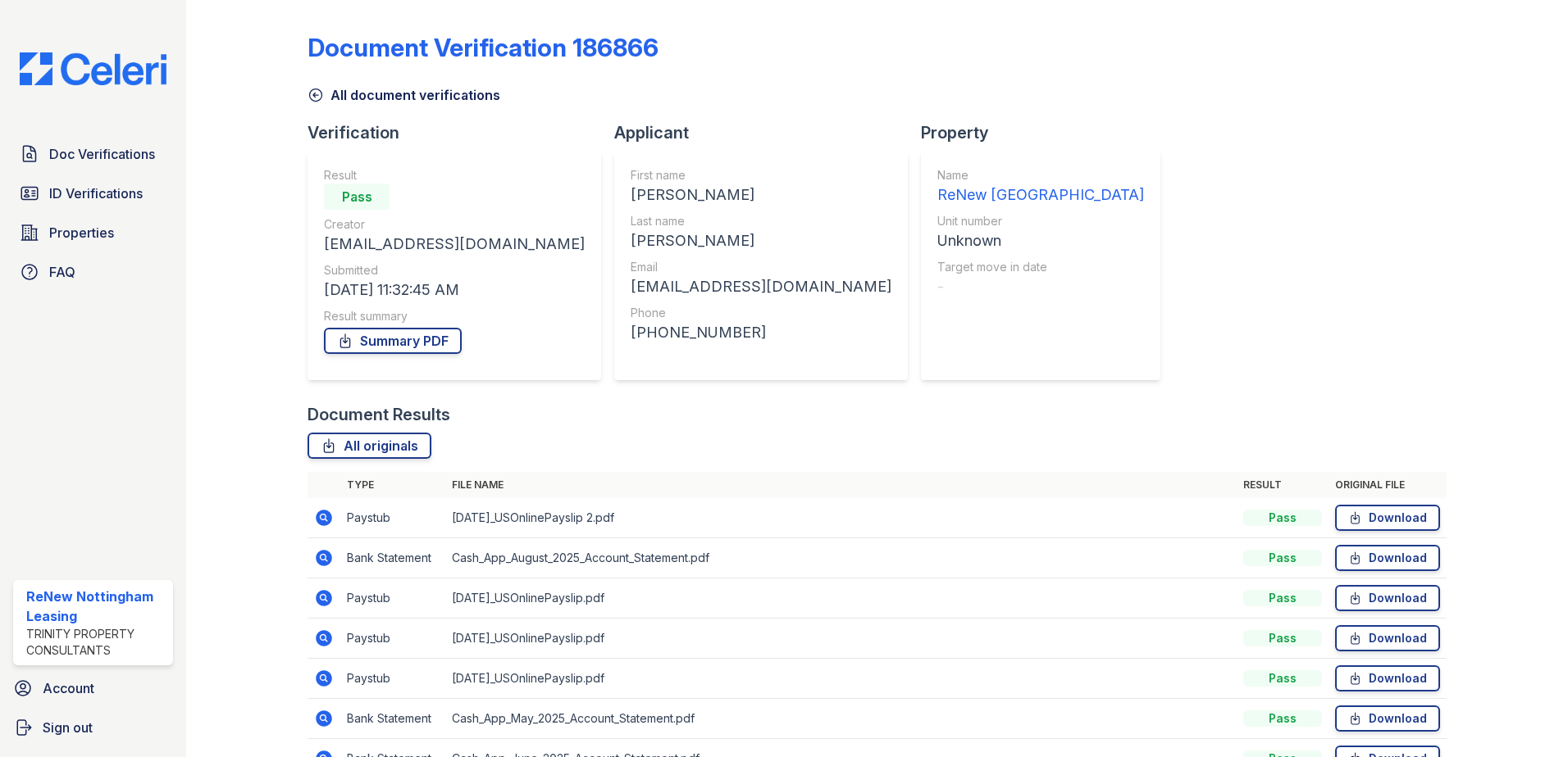
scroll to position [82, 0]
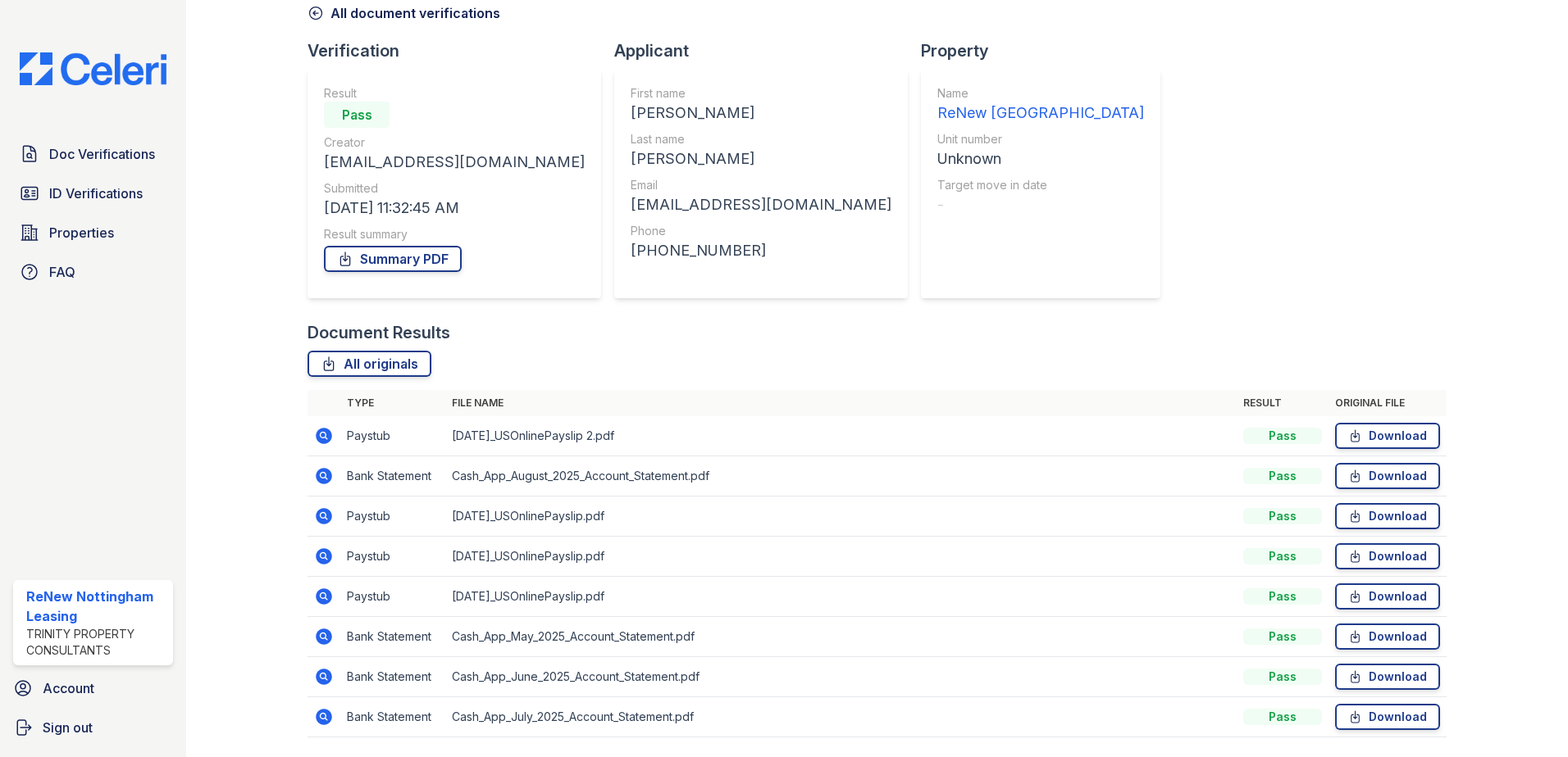
click at [325, 438] on icon at bounding box center [324, 436] width 17 height 16
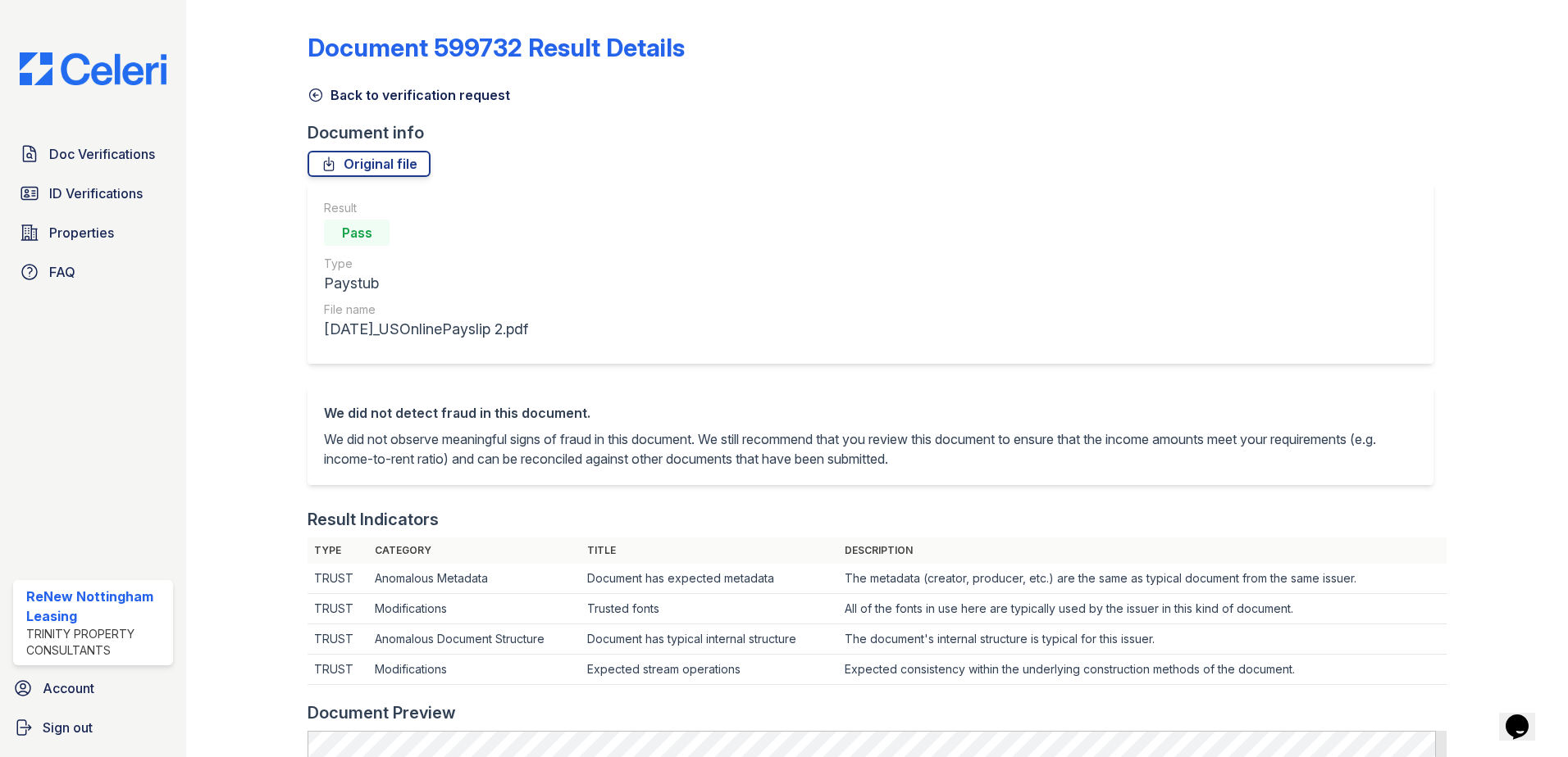
click at [317, 94] on icon at bounding box center [315, 95] width 17 height 16
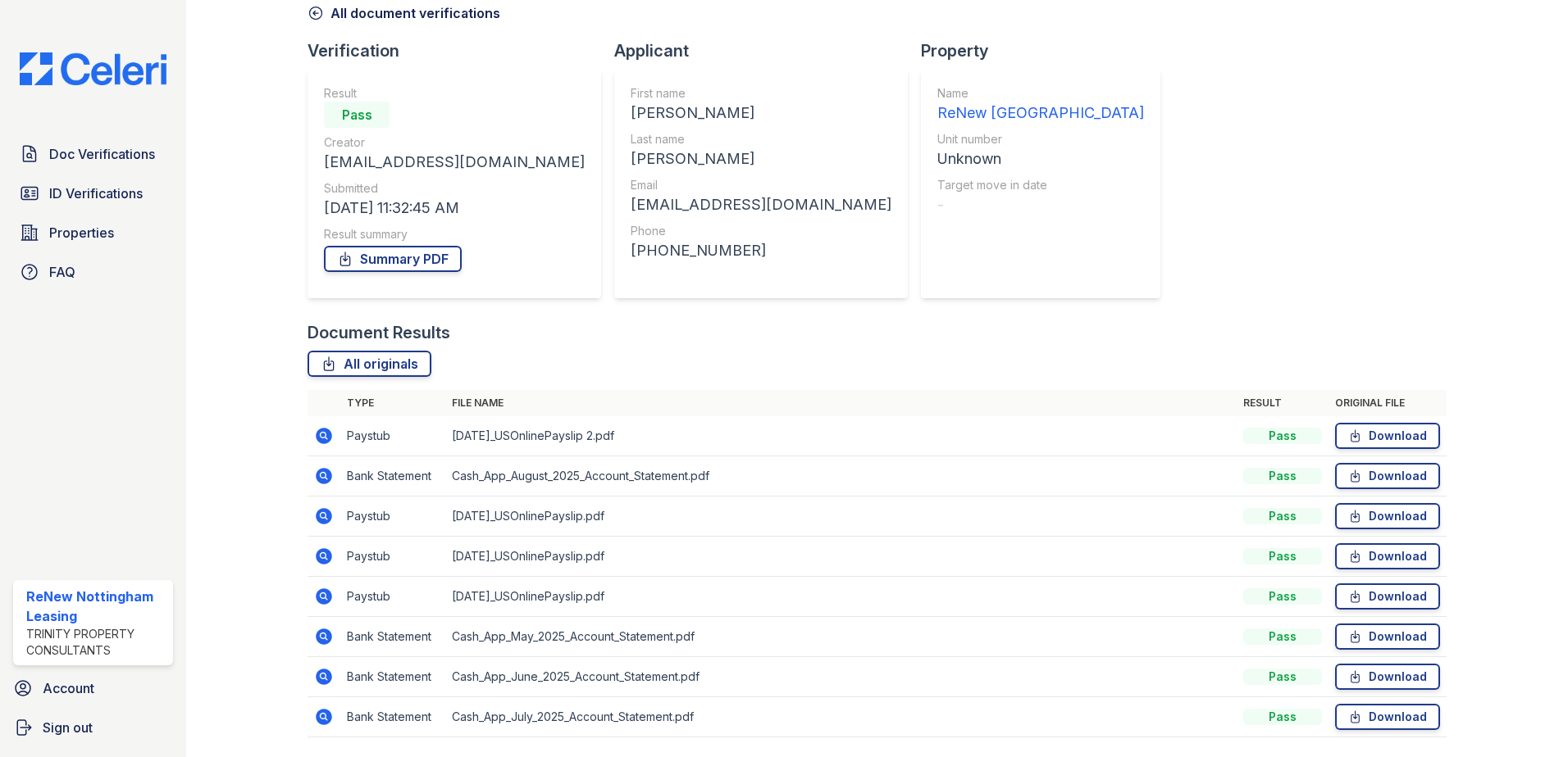
scroll to position [135, 0]
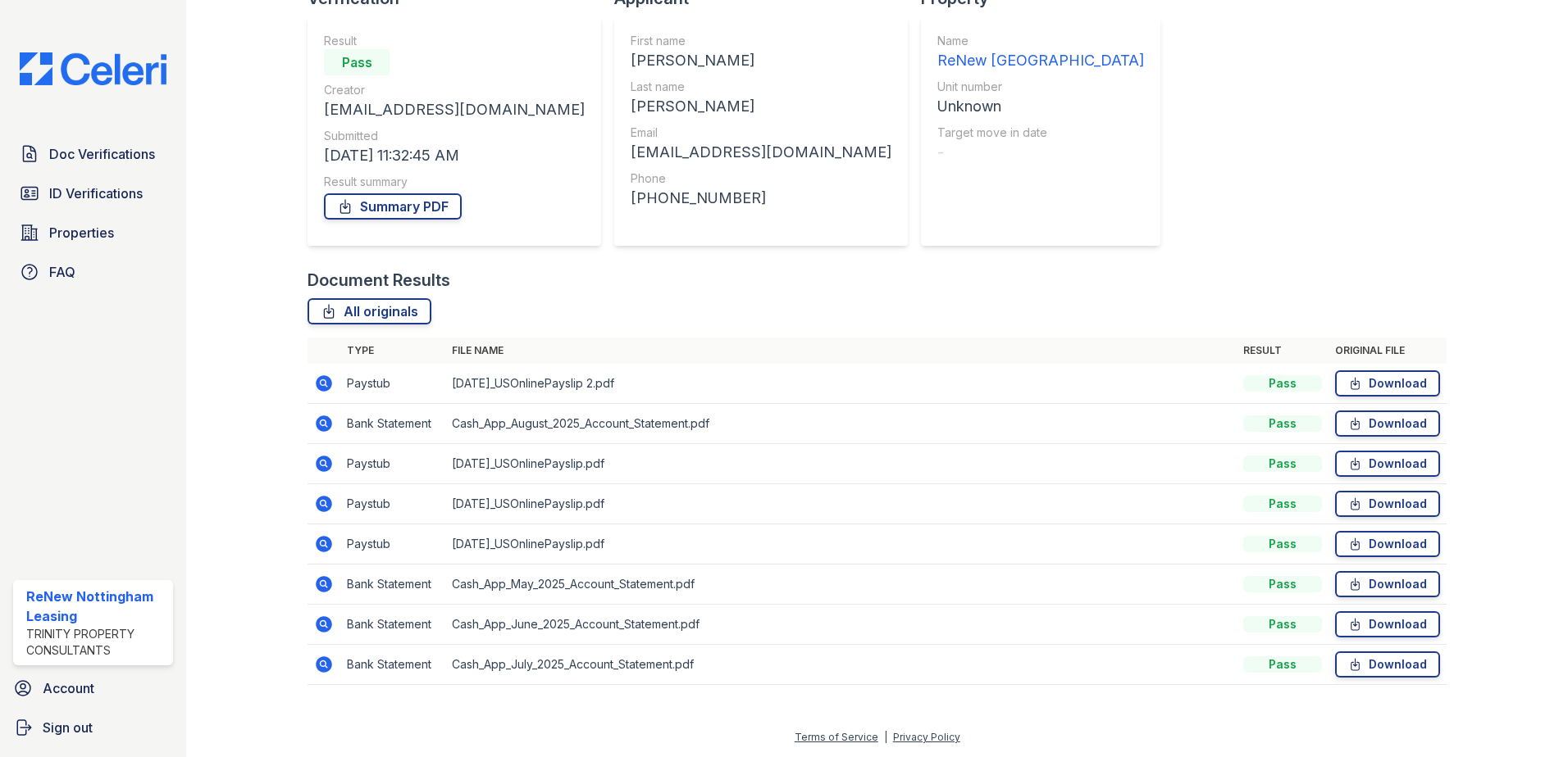
click at [323, 589] on icon at bounding box center [324, 585] width 17 height 16
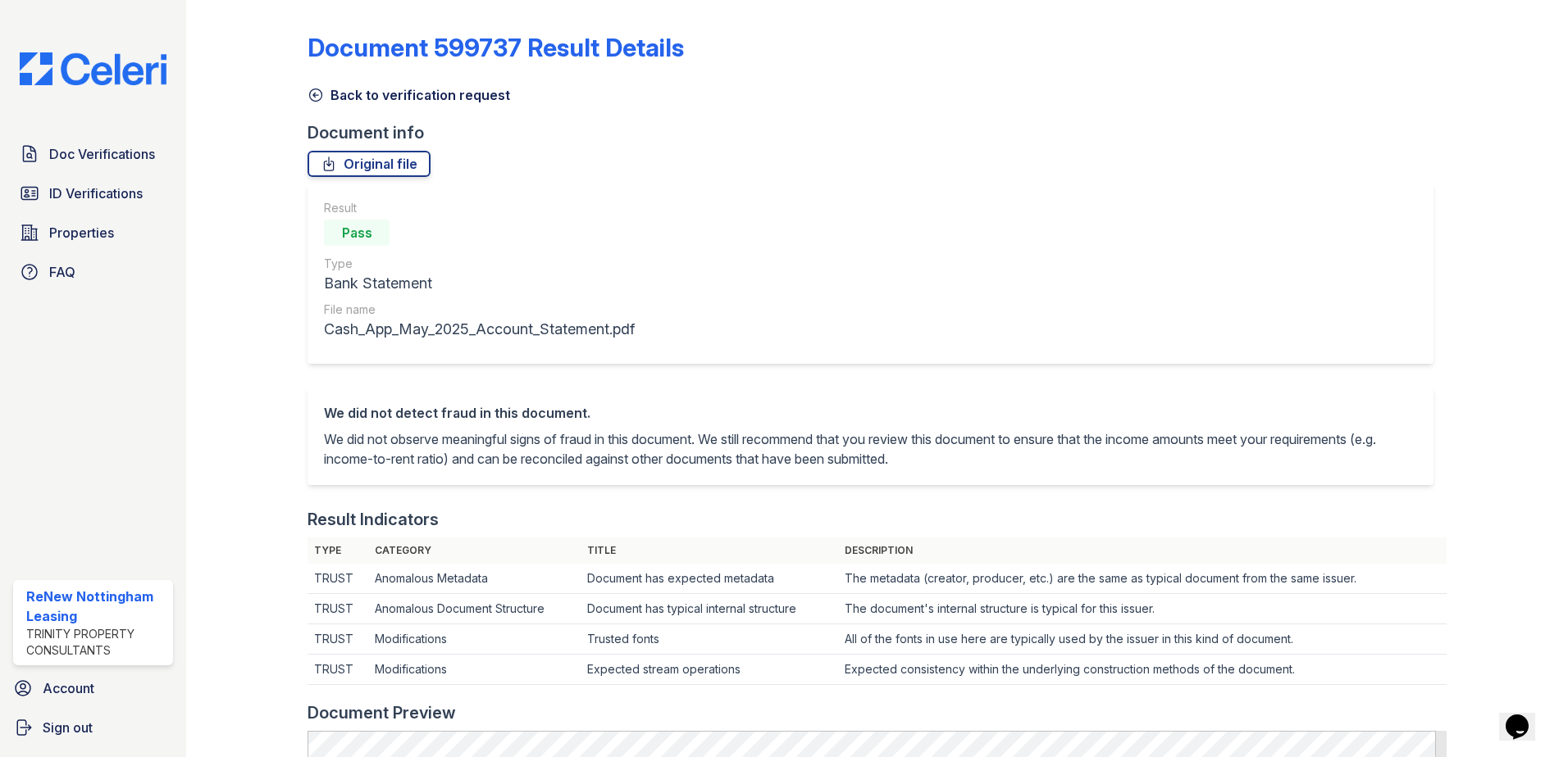
click at [315, 92] on icon at bounding box center [315, 95] width 17 height 16
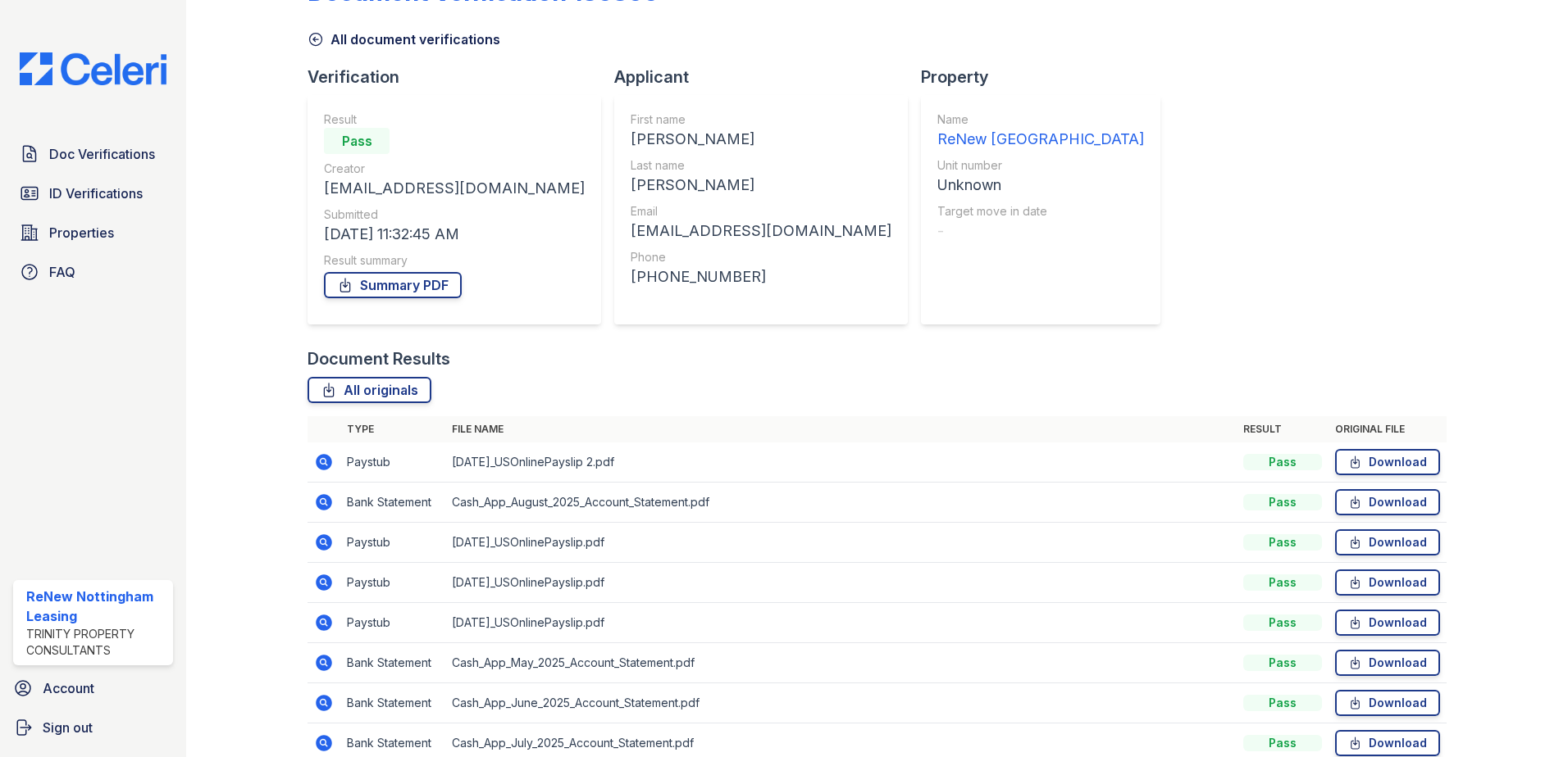
scroll to position [135, 0]
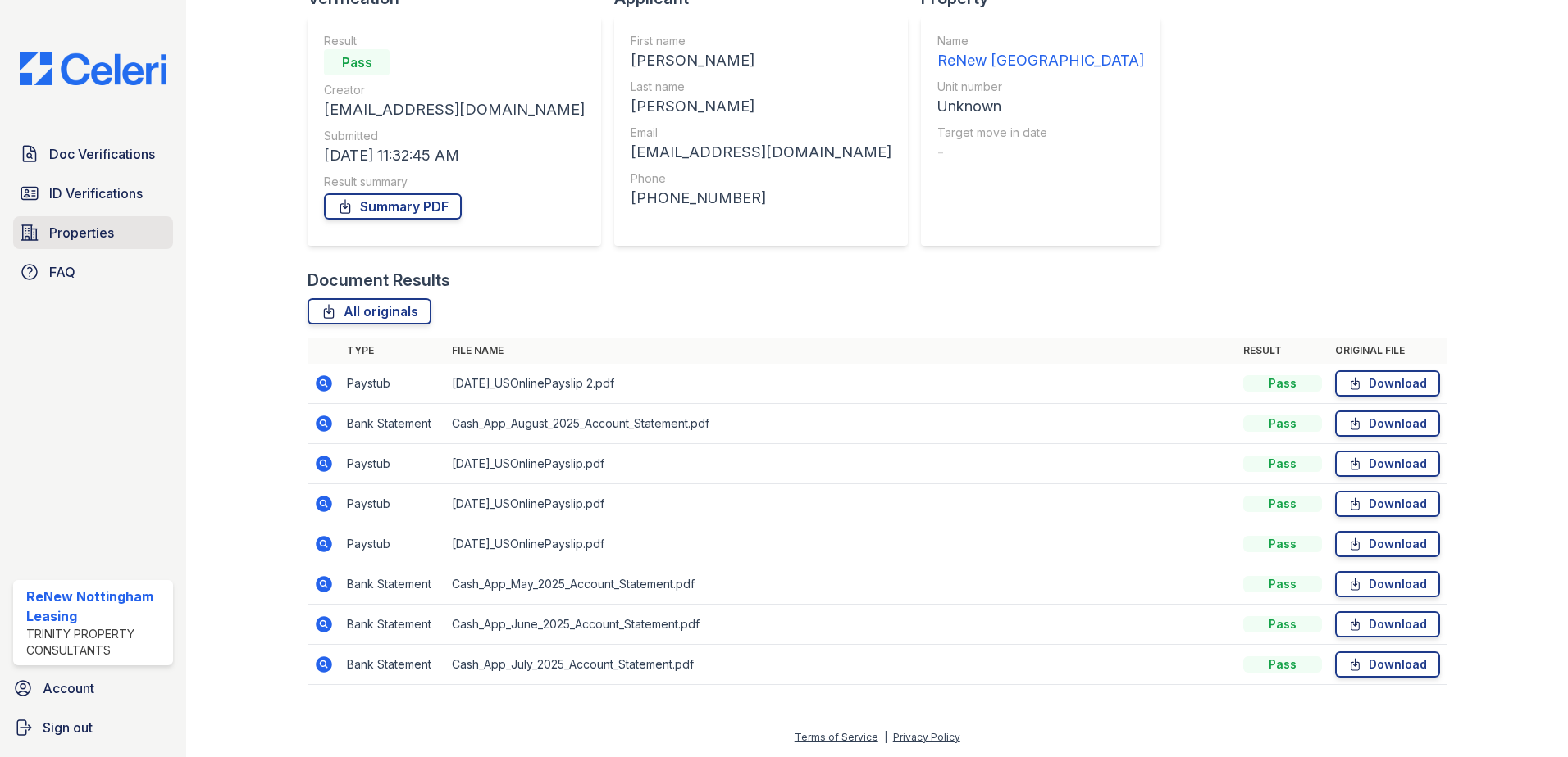
click at [50, 224] on span "Properties" at bounding box center [82, 232] width 65 height 19
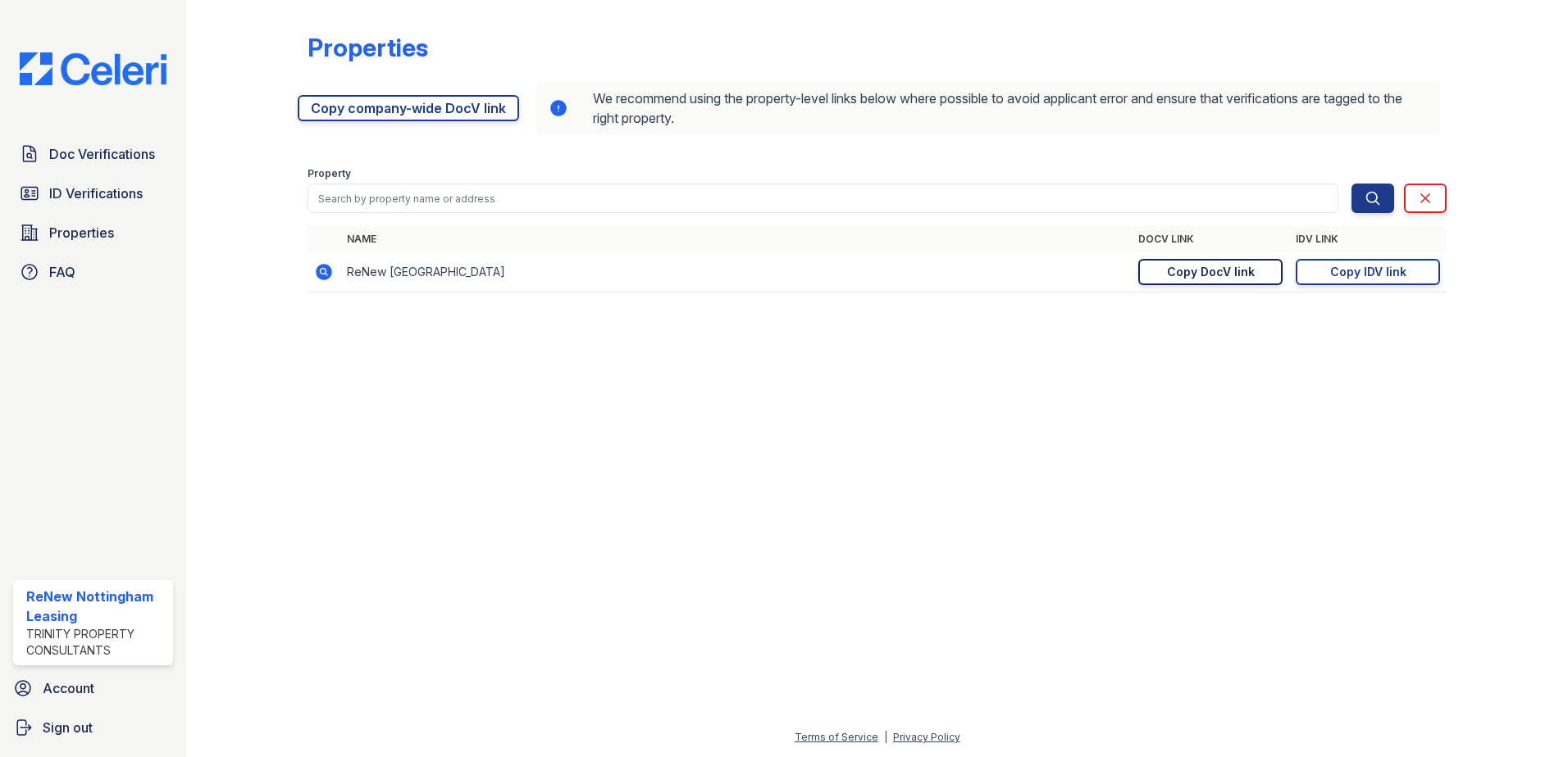
click at [1199, 274] on div "Copy DocV link" at bounding box center [1211, 272] width 88 height 16
